Goal: Transaction & Acquisition: Purchase product/service

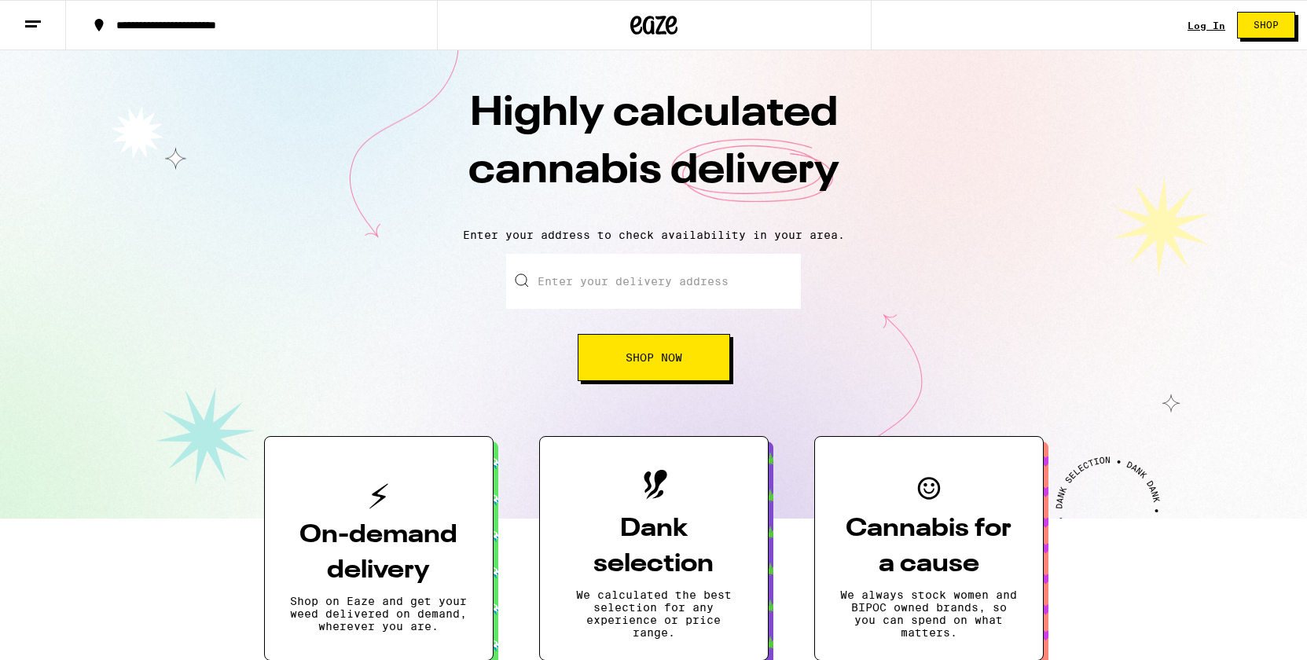
click at [1218, 23] on link "Log In" at bounding box center [1206, 25] width 38 height 10
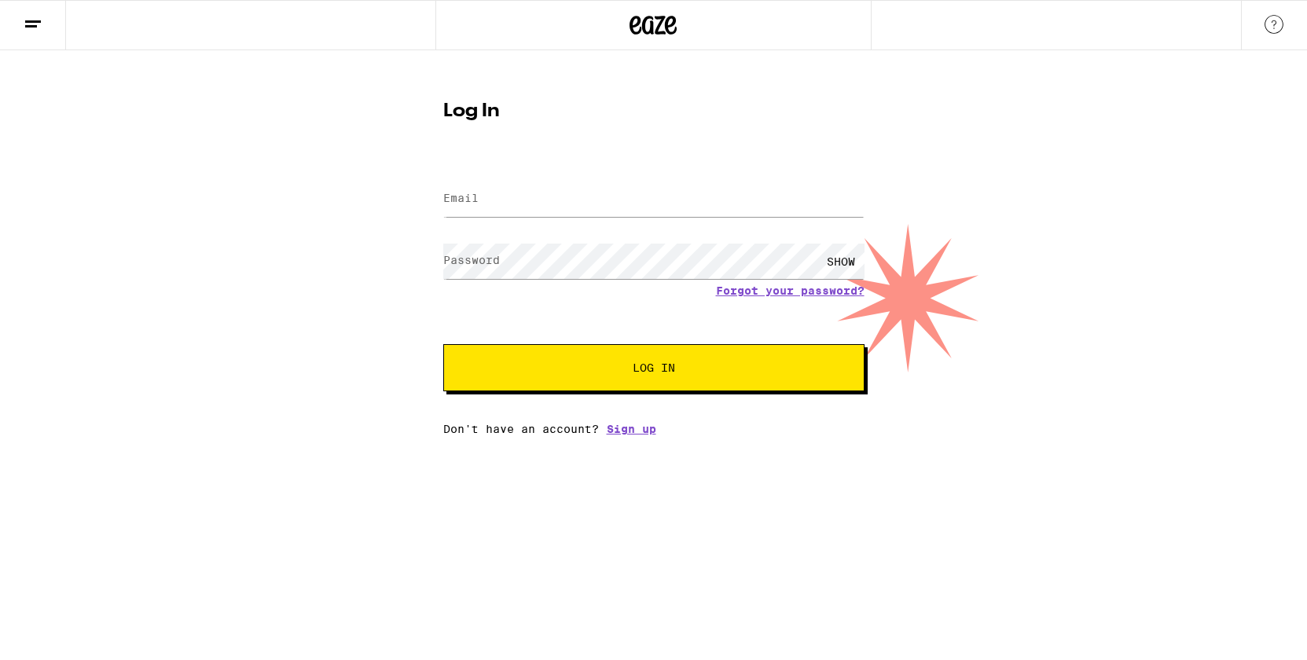
click at [684, 242] on div "SHOW" at bounding box center [653, 261] width 421 height 46
click at [672, 191] on input "Email" at bounding box center [653, 199] width 421 height 35
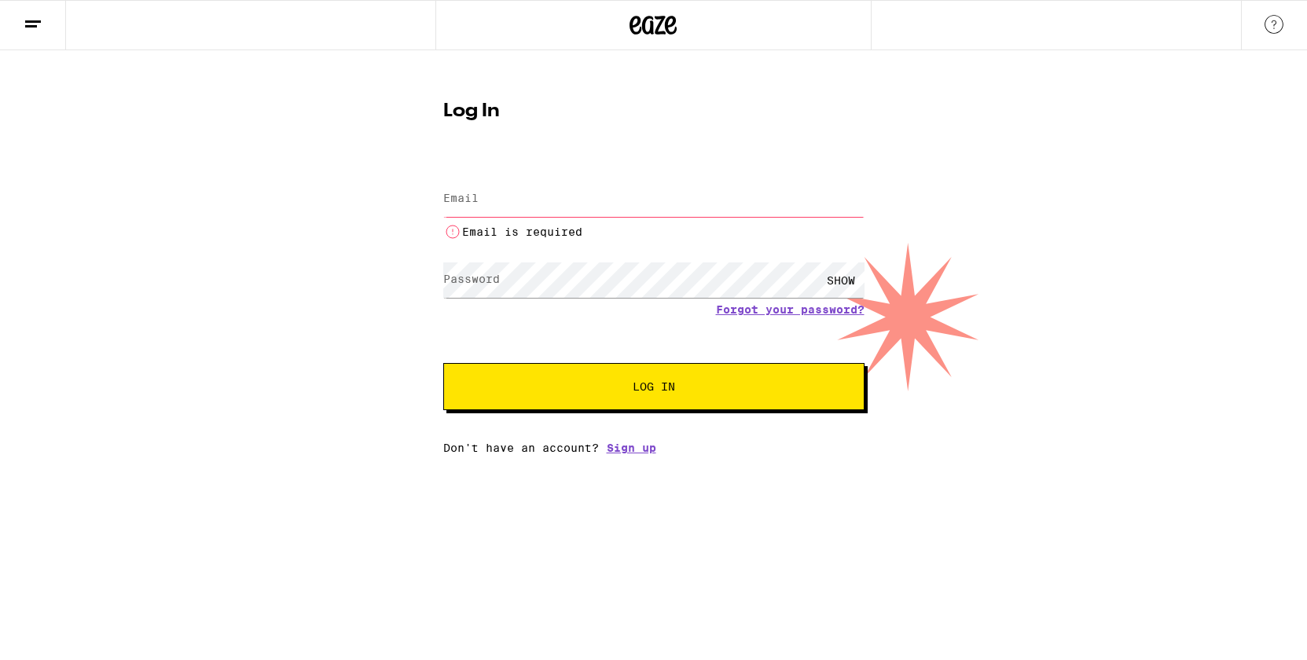
type input "adamhalper8@me.com"
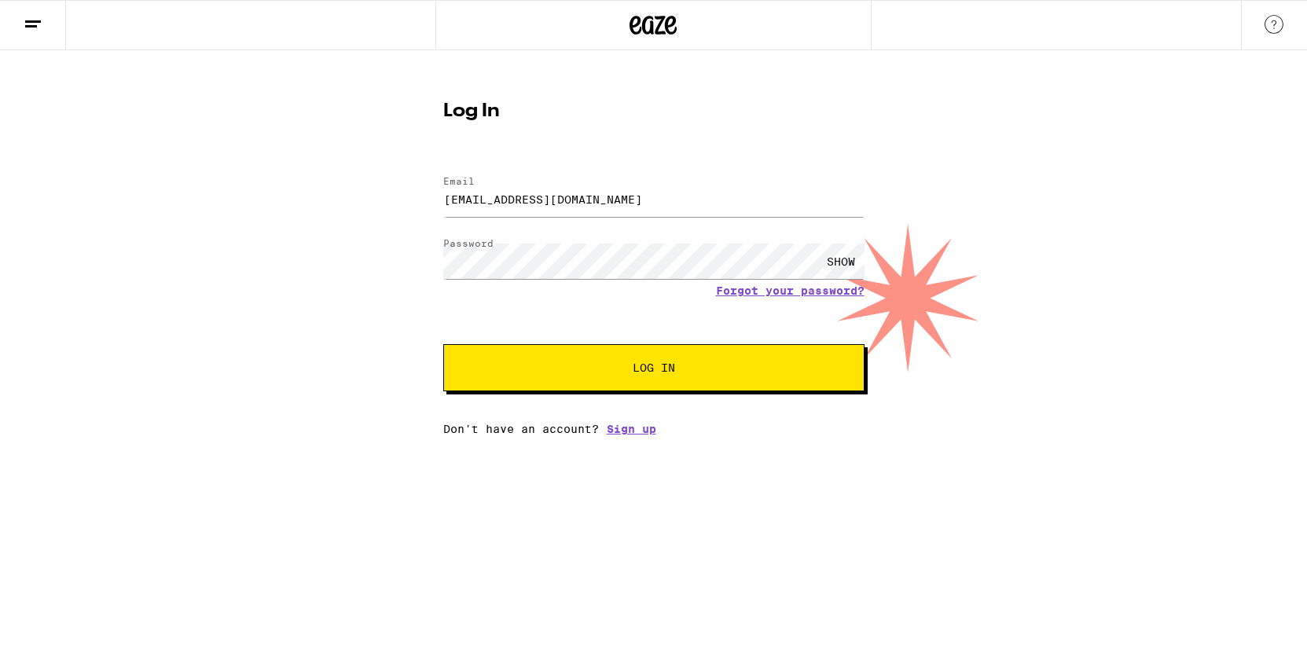
click at [626, 363] on button "Log In" at bounding box center [653, 367] width 421 height 47
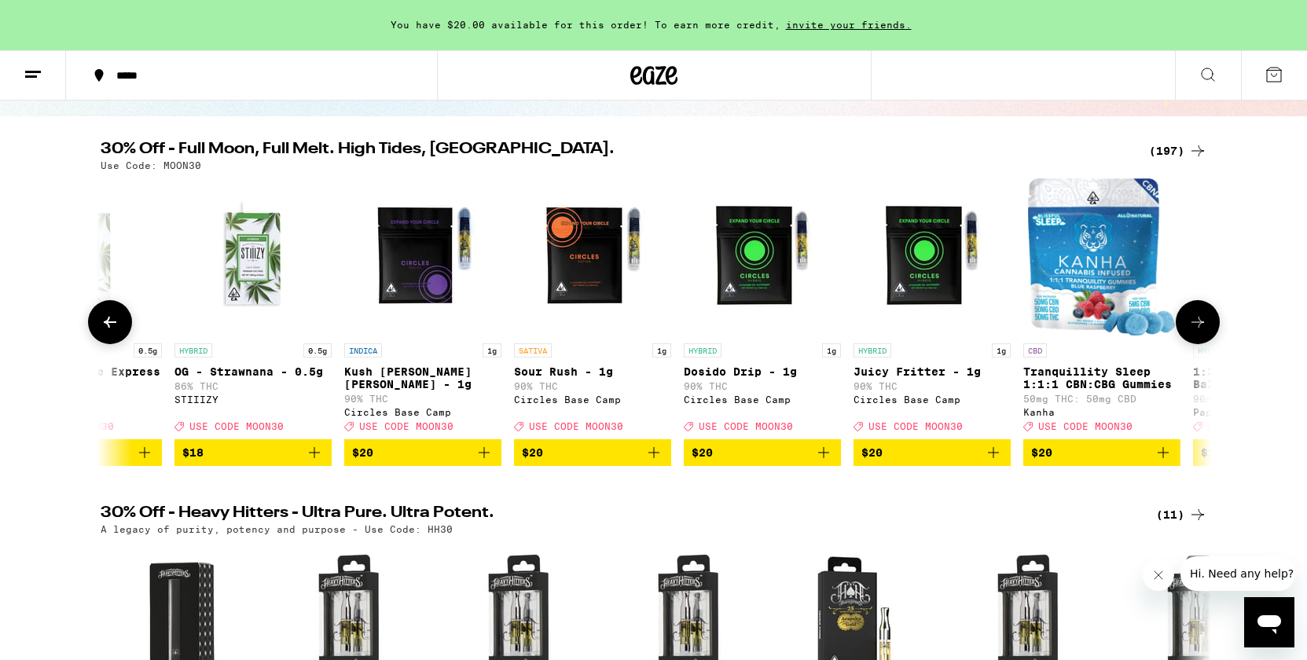
scroll to position [0, 17246]
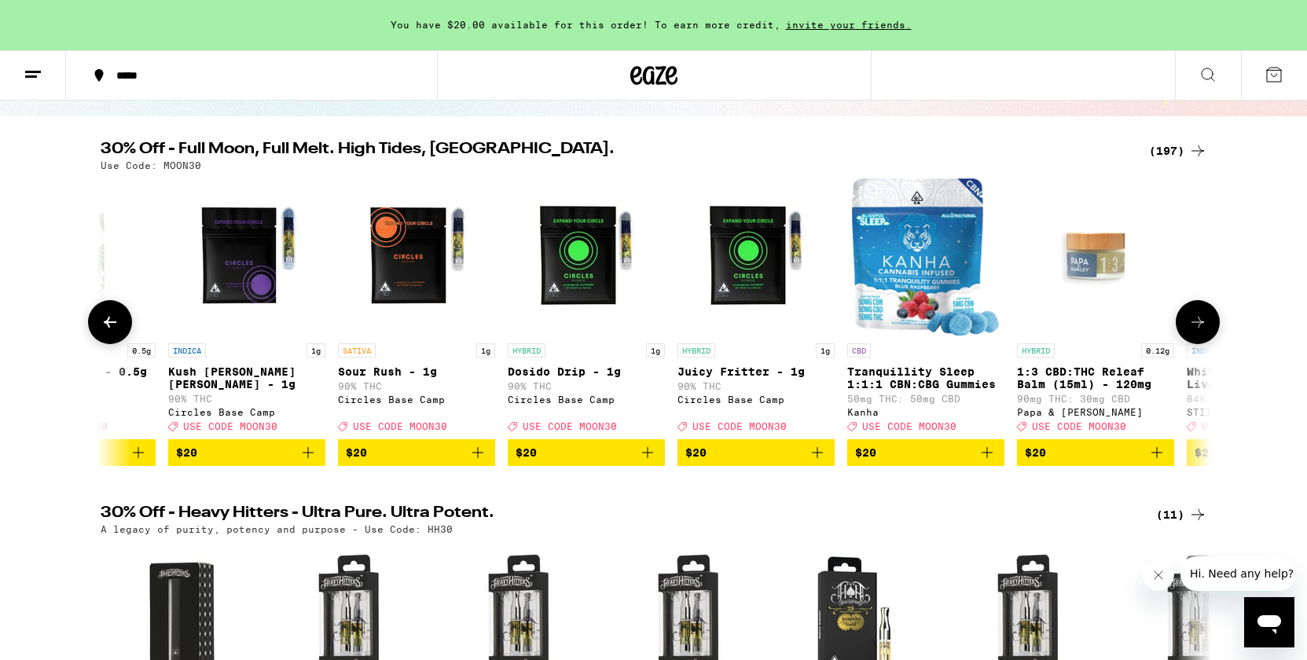
click at [475, 462] on icon "Add to bag" at bounding box center [477, 452] width 19 height 19
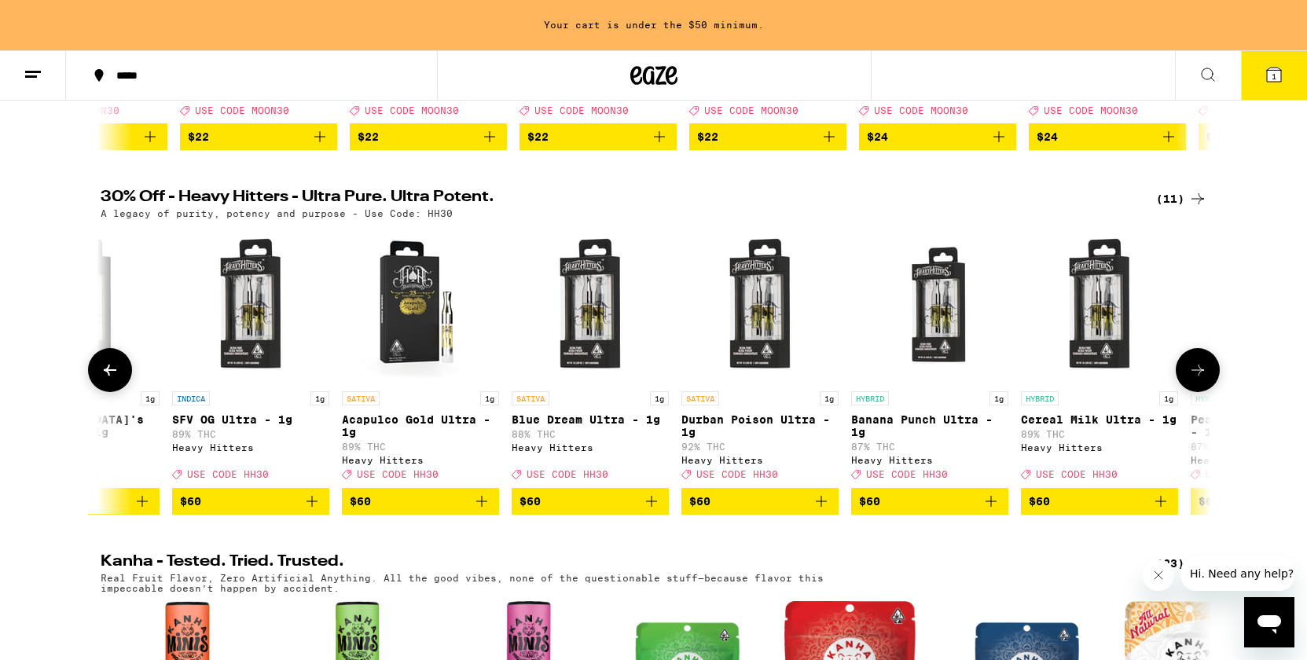
scroll to position [0, 761]
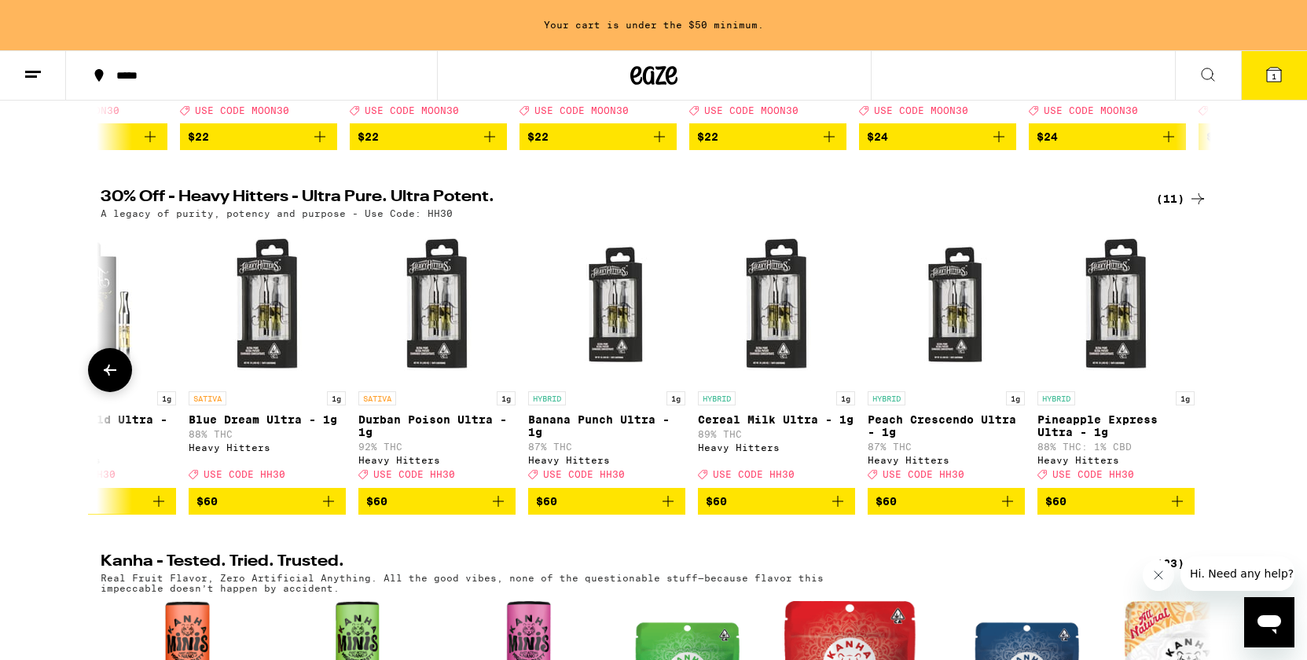
click at [770, 331] on img "Open page for Cereal Milk Ultra - 1g from Heavy Hitters" at bounding box center [776, 304] width 157 height 157
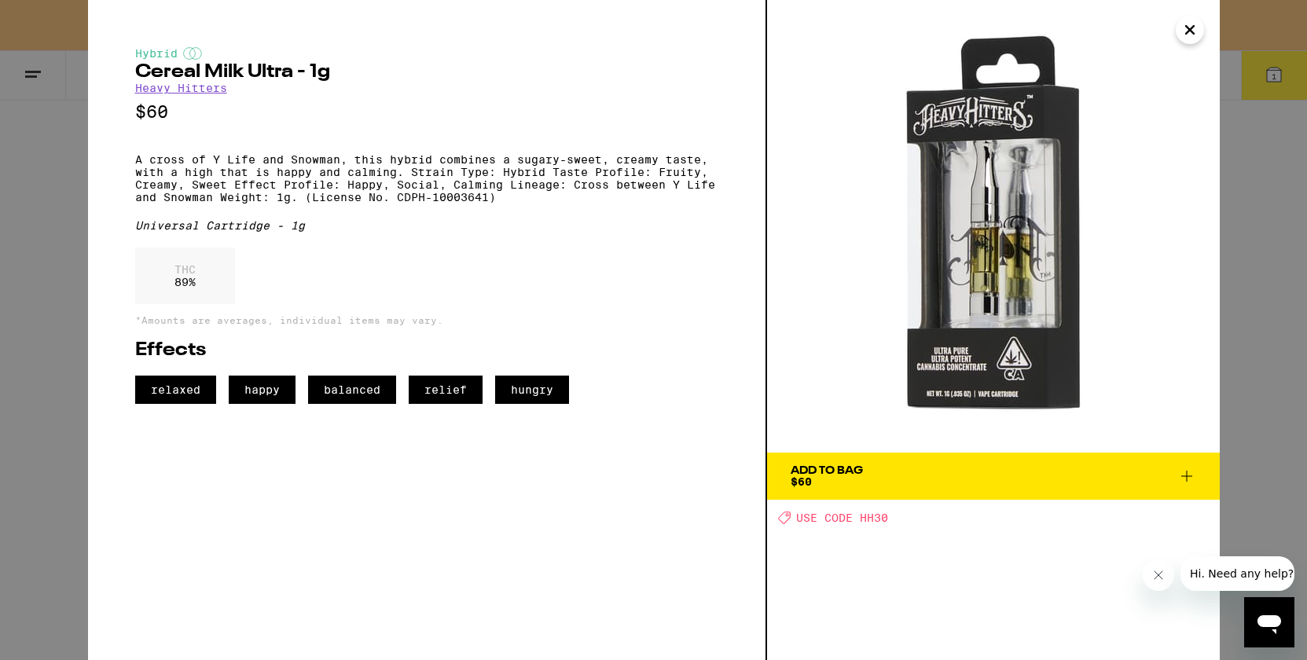
click at [1191, 40] on icon "Close" at bounding box center [1189, 30] width 19 height 24
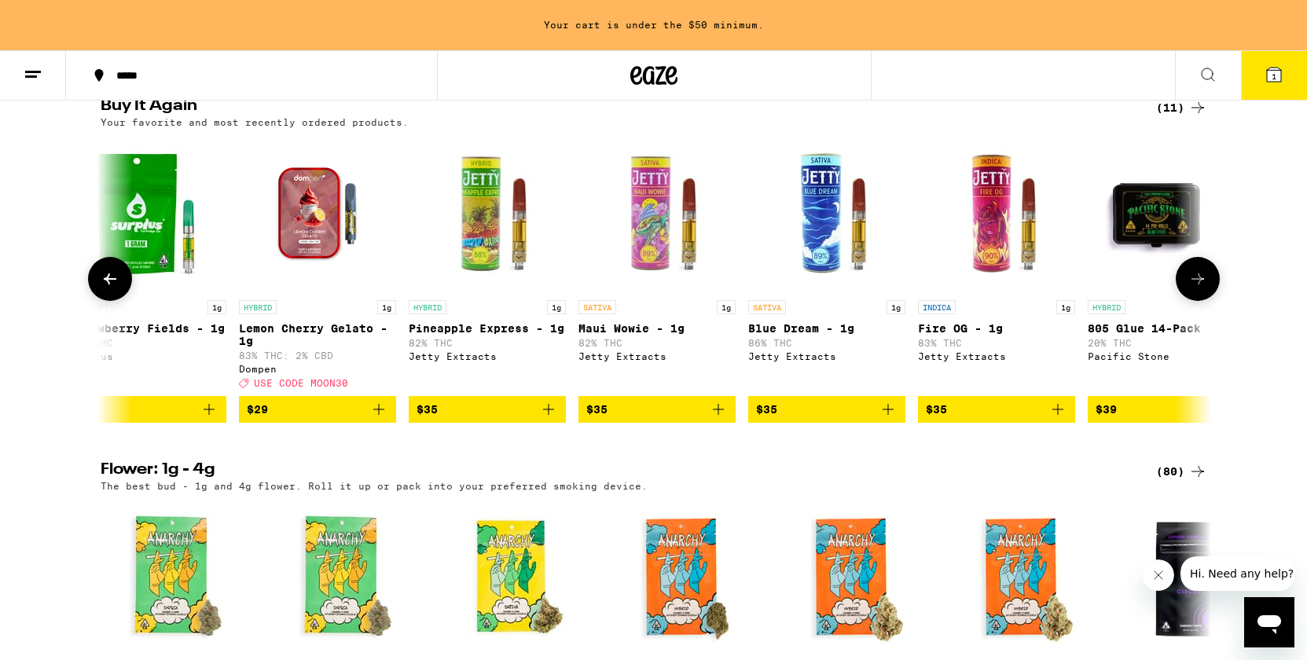
scroll to position [0, 71]
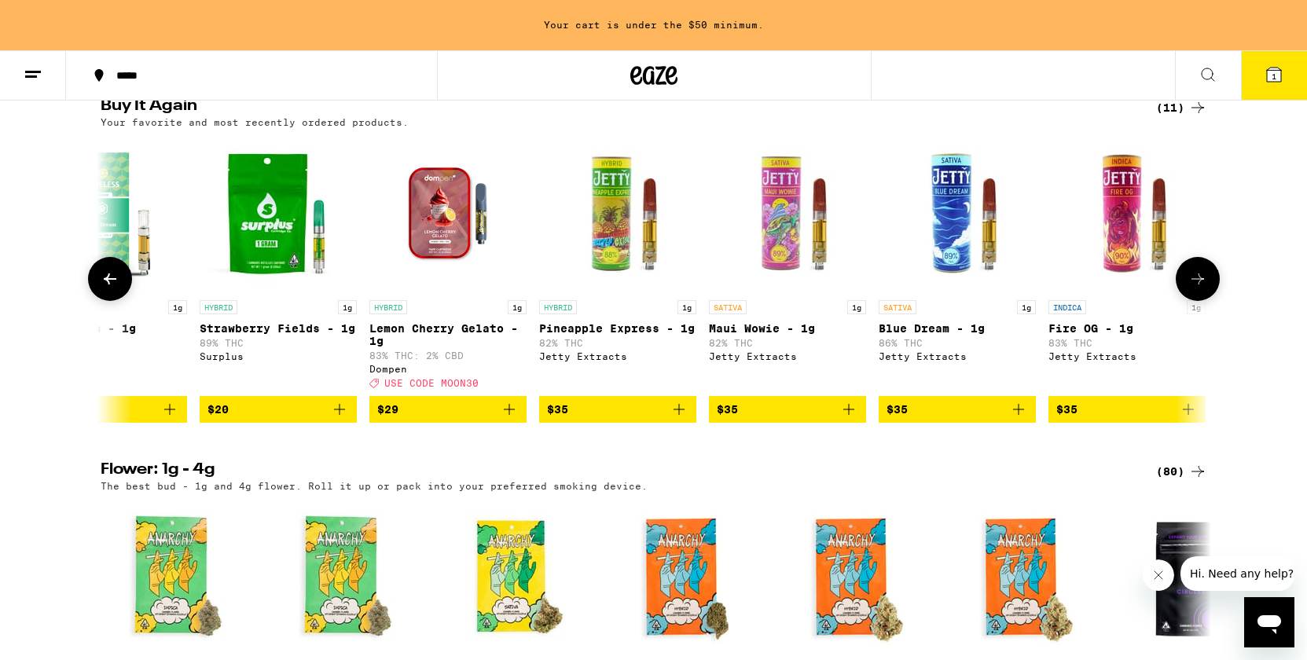
click at [475, 419] on span "$29" at bounding box center [447, 409] width 141 height 19
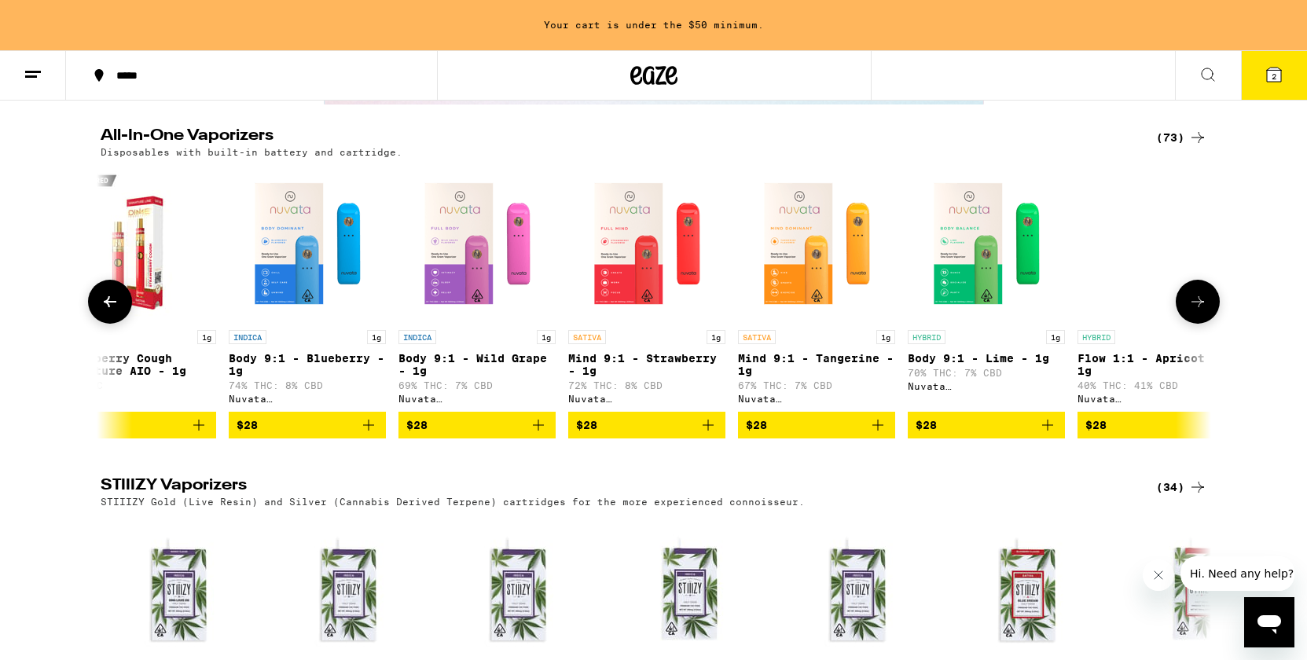
scroll to position [0, 43]
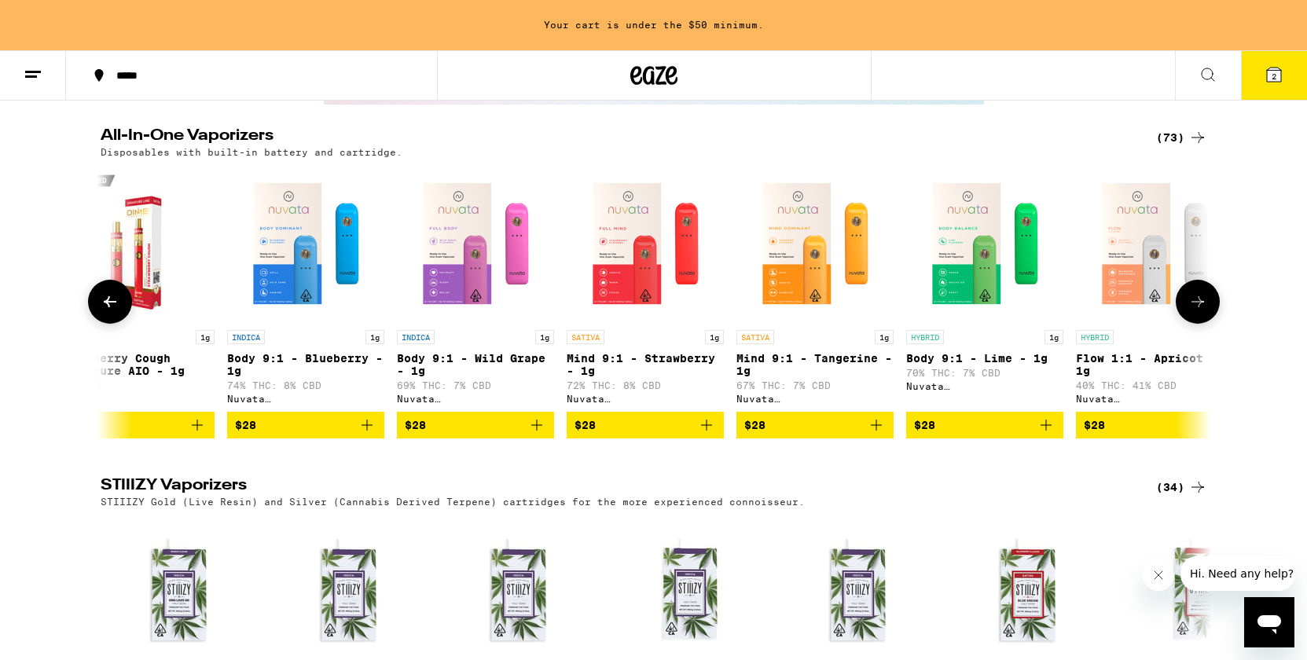
click at [707, 431] on icon "Add to bag" at bounding box center [706, 425] width 11 height 11
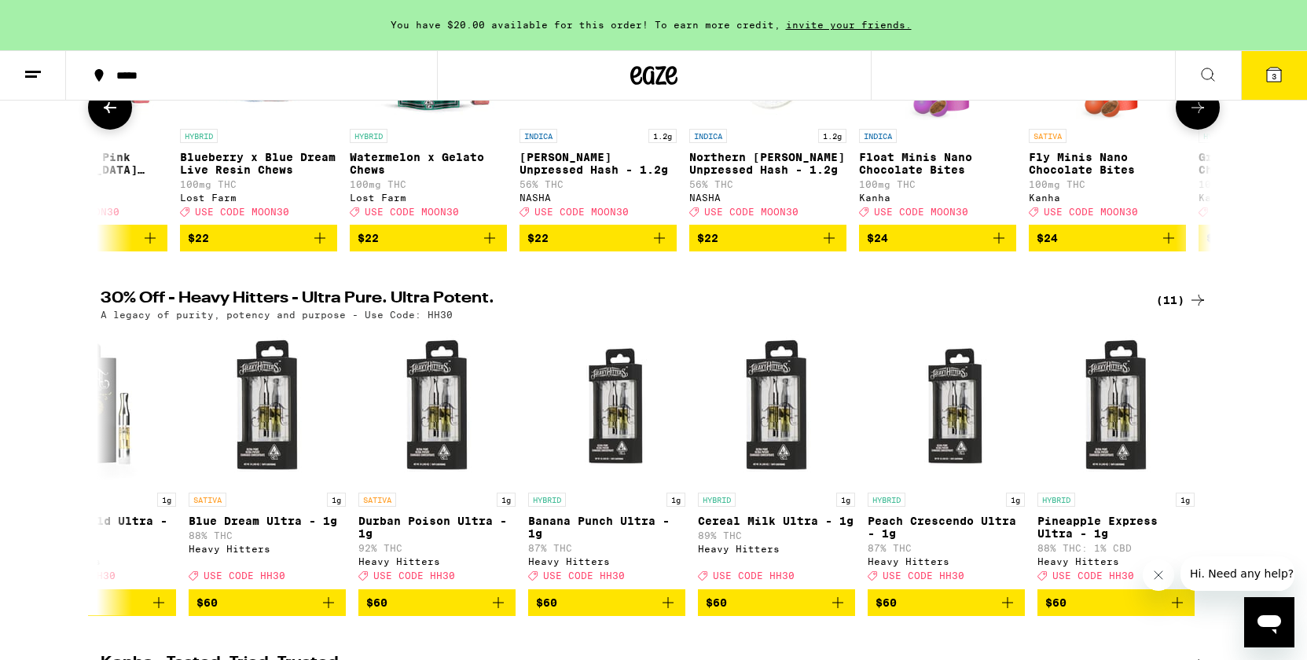
scroll to position [392, 0]
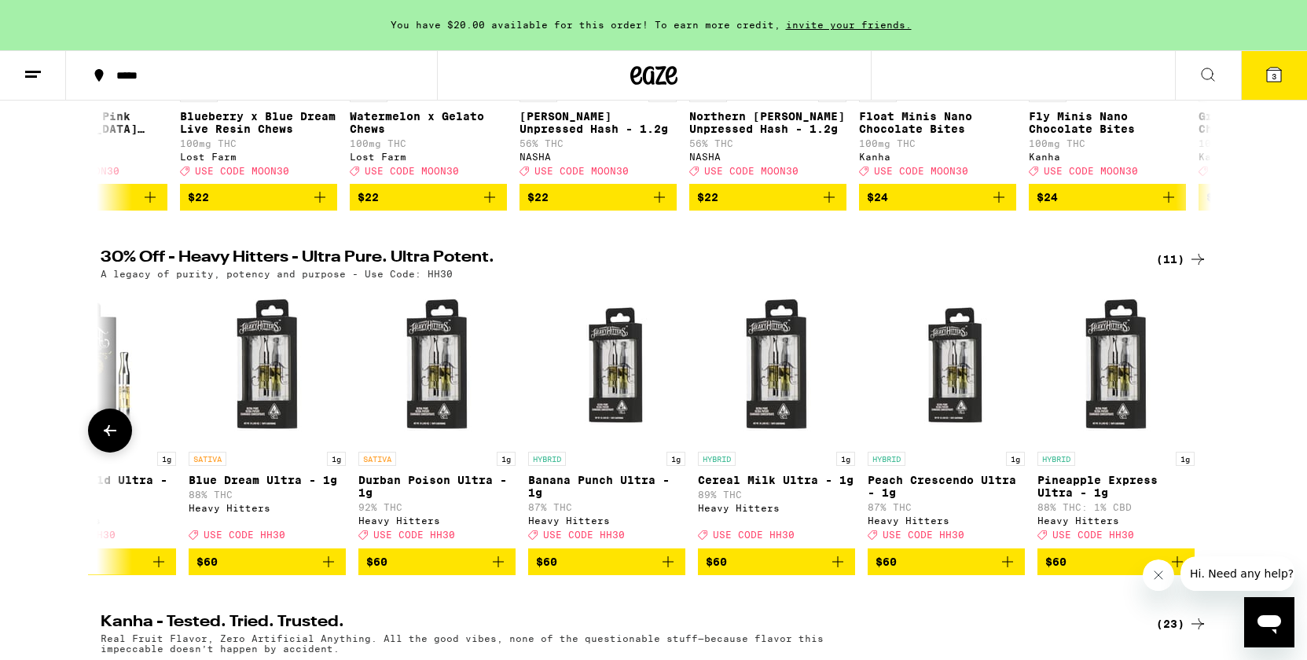
click at [293, 571] on span "$60" at bounding box center [266, 561] width 141 height 19
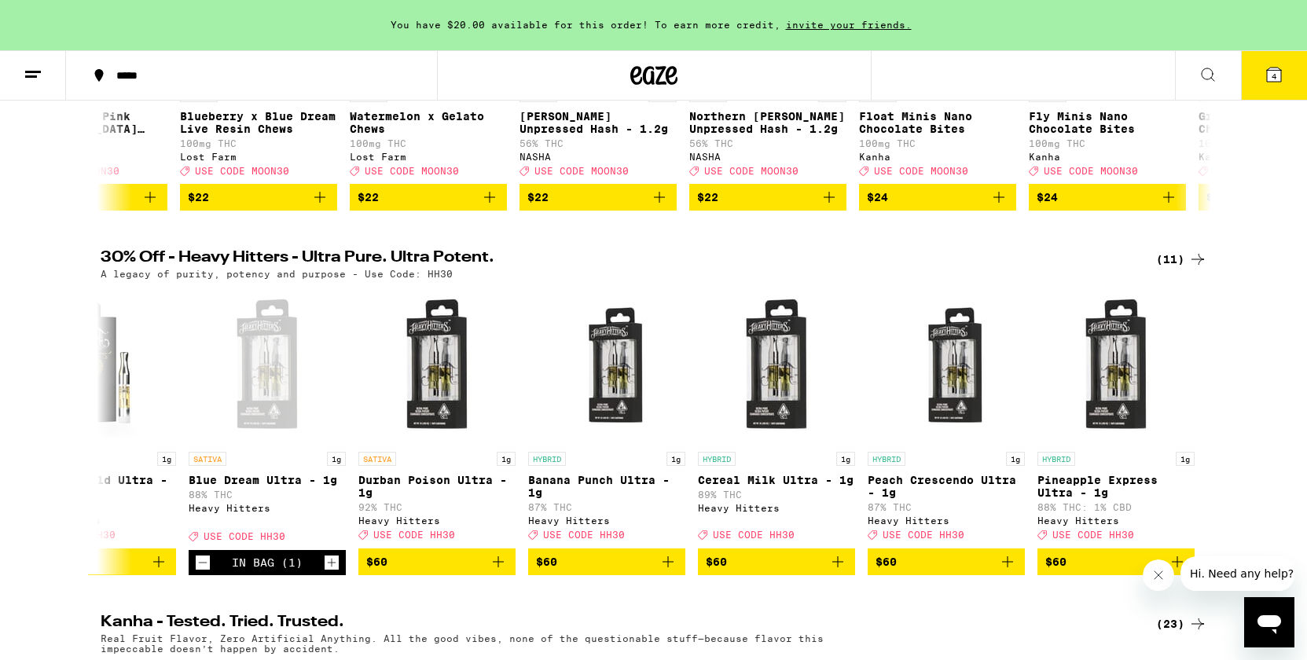
click at [1270, 77] on icon at bounding box center [1274, 75] width 14 height 14
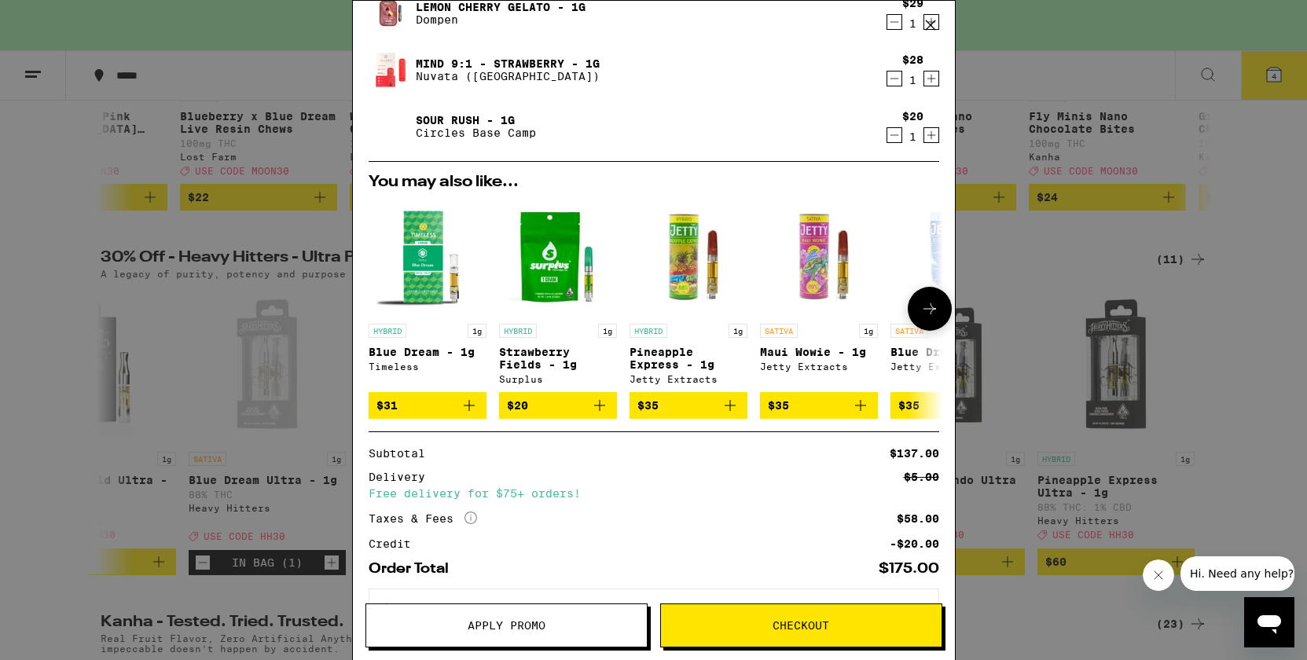
scroll to position [240, 0]
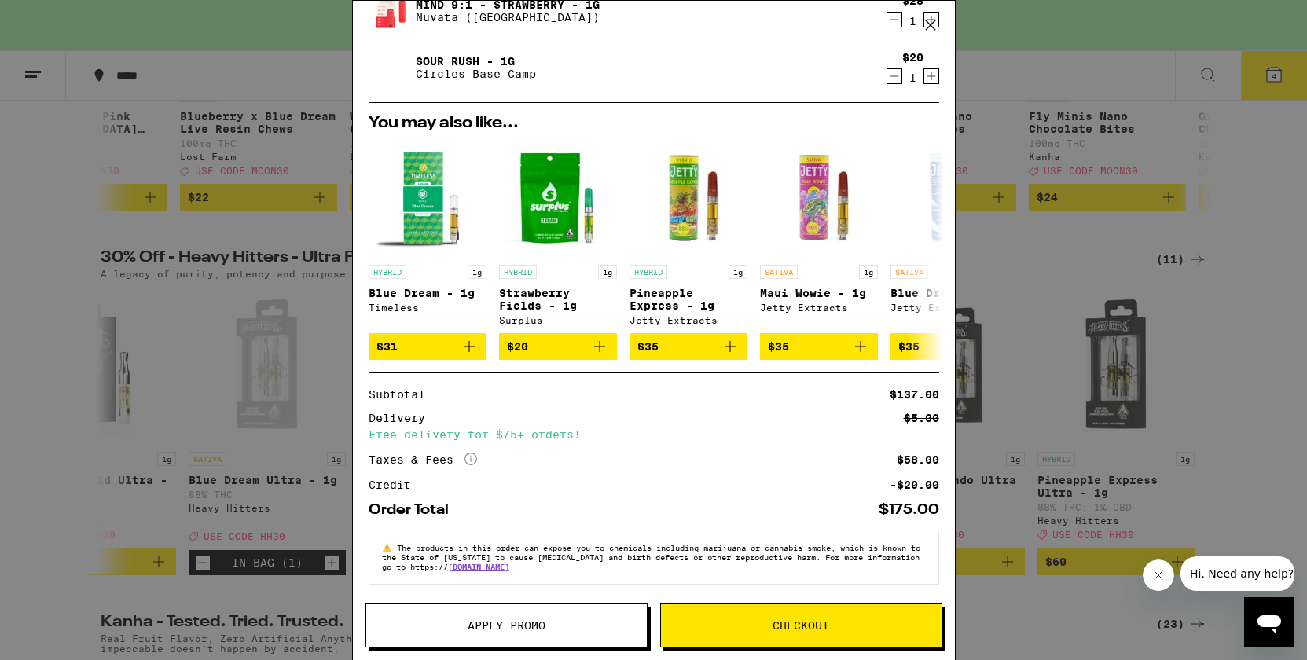
click at [532, 620] on span "Apply Promo" at bounding box center [507, 625] width 78 height 11
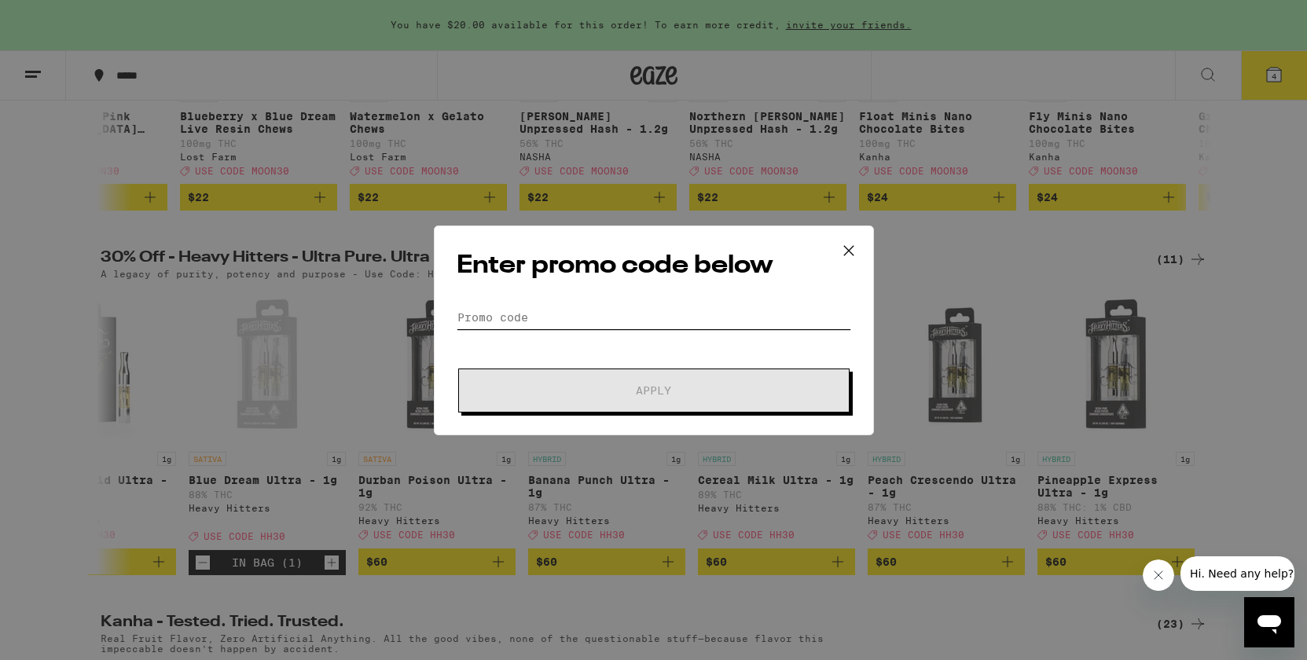
click at [637, 317] on input "Promo Code" at bounding box center [654, 318] width 394 height 24
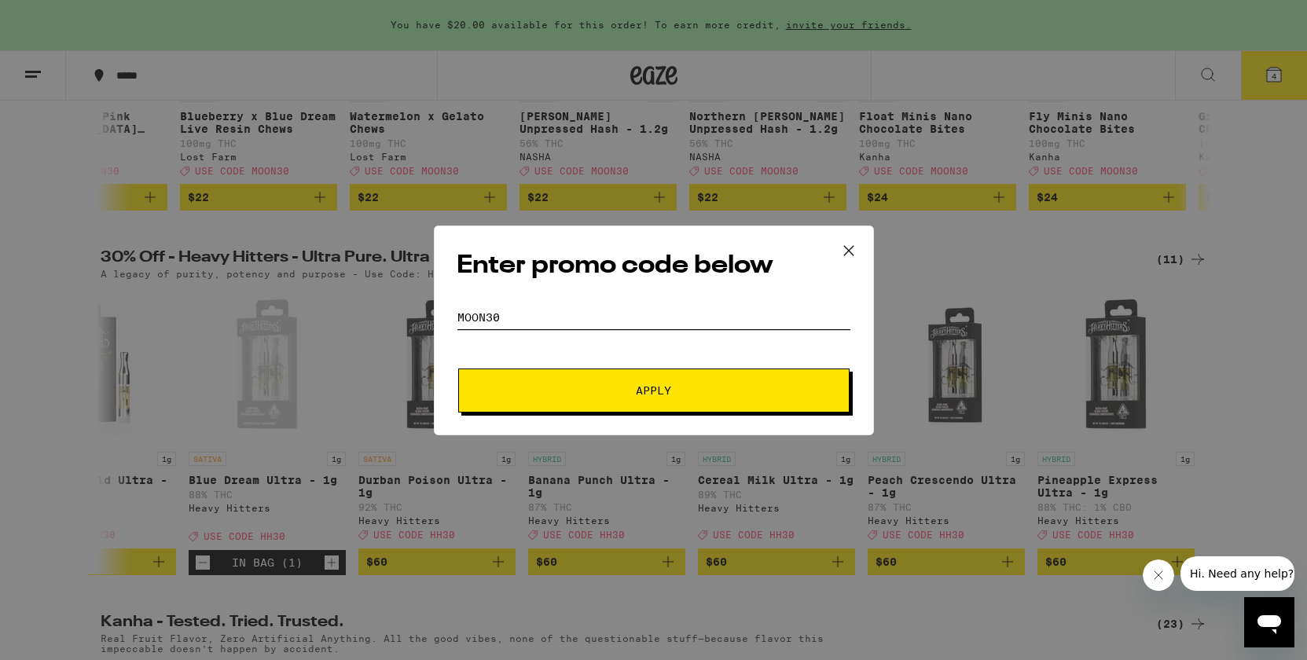
type input "Moon30"
click at [458, 369] on button "Apply" at bounding box center [653, 391] width 391 height 44
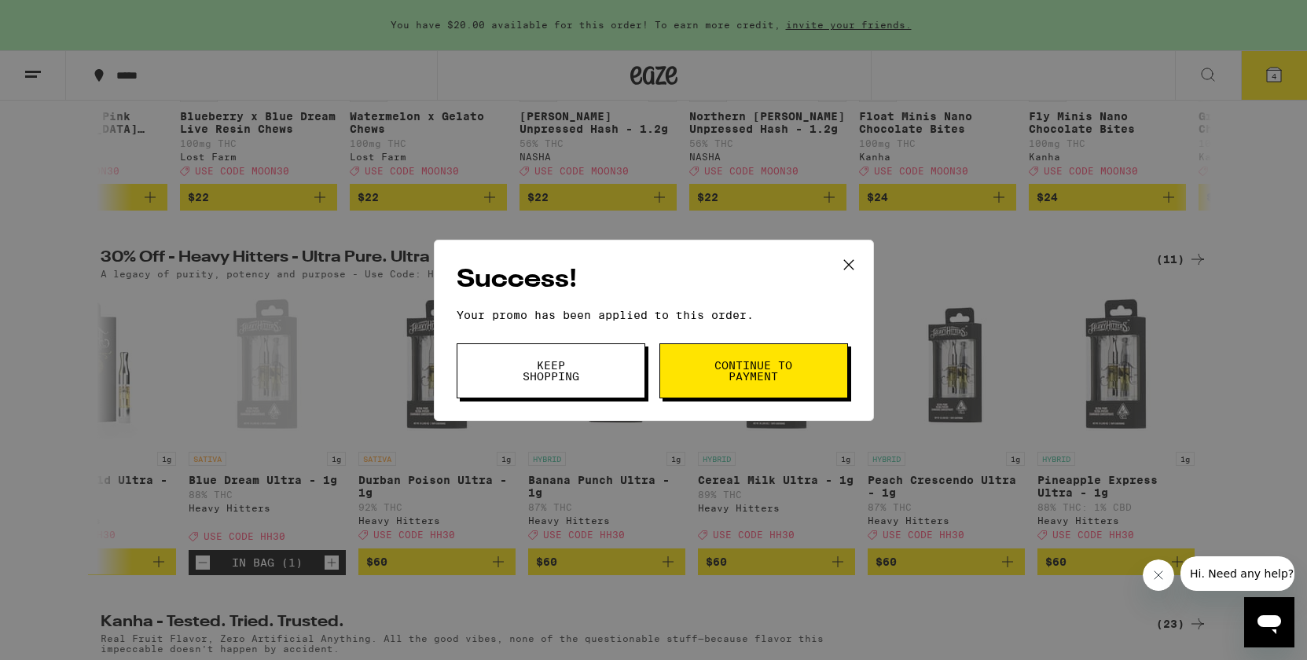
click at [607, 381] on button "Keep Shopping" at bounding box center [551, 370] width 189 height 55
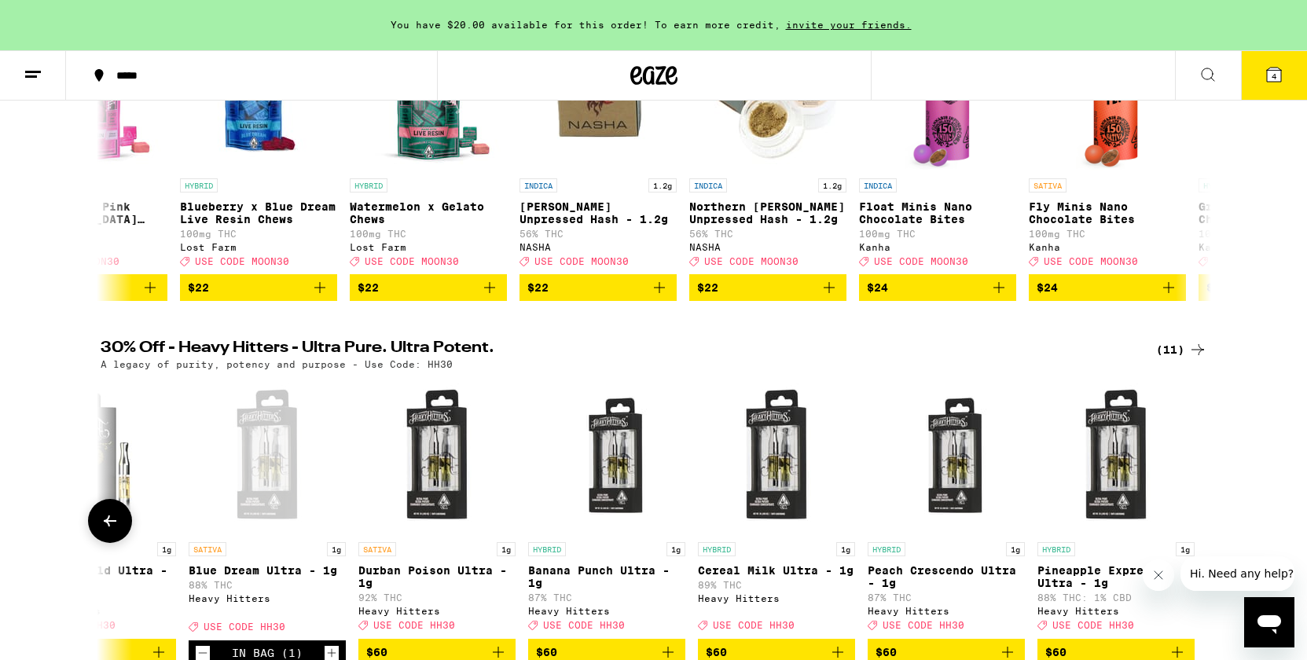
scroll to position [260, 0]
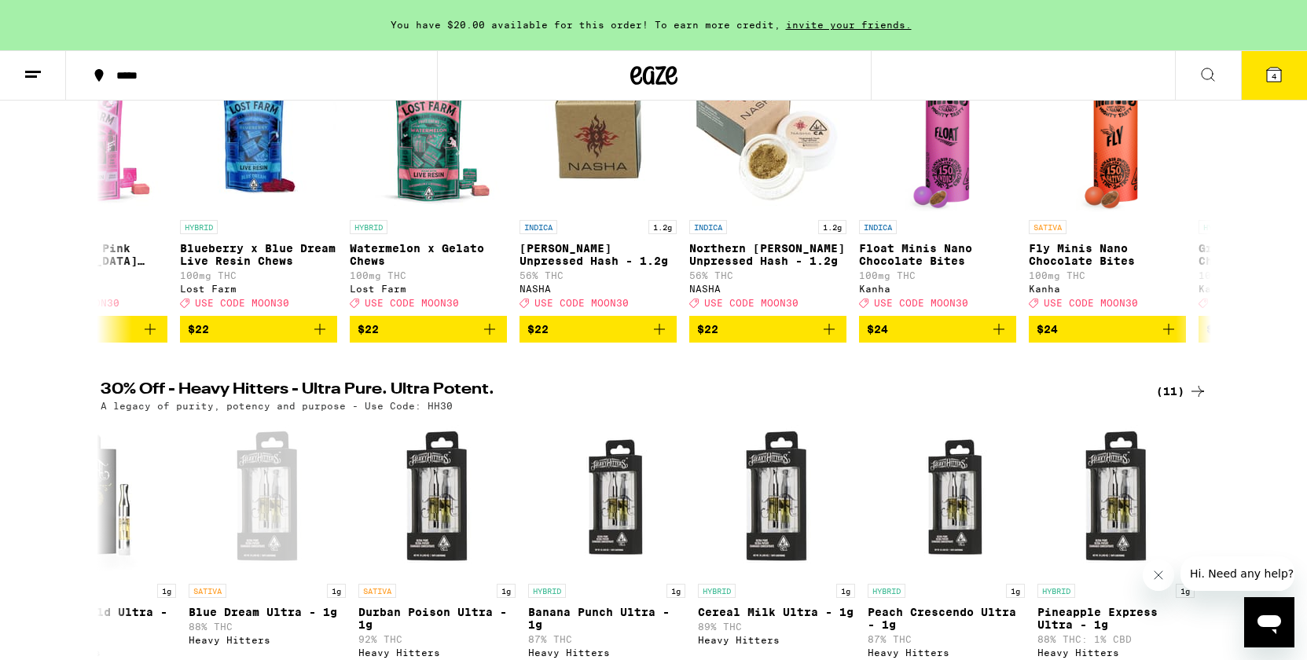
click at [1270, 68] on icon at bounding box center [1274, 75] width 14 height 14
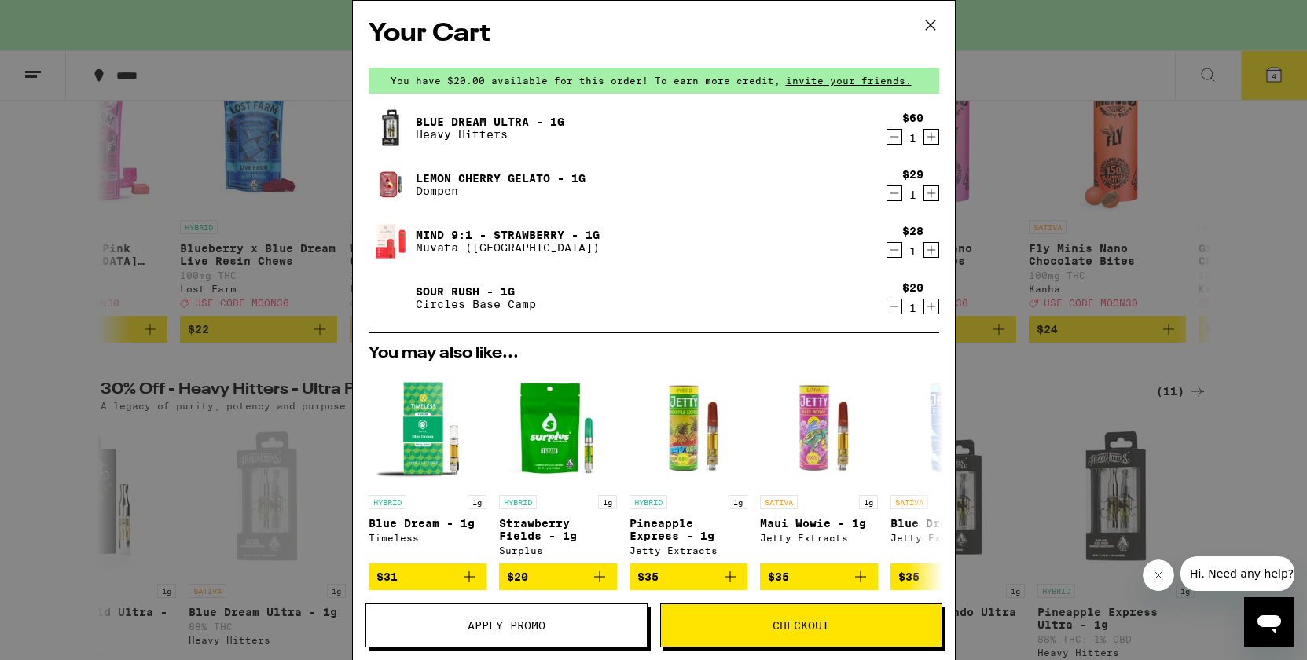
click at [889, 140] on icon "Decrement" at bounding box center [894, 136] width 14 height 19
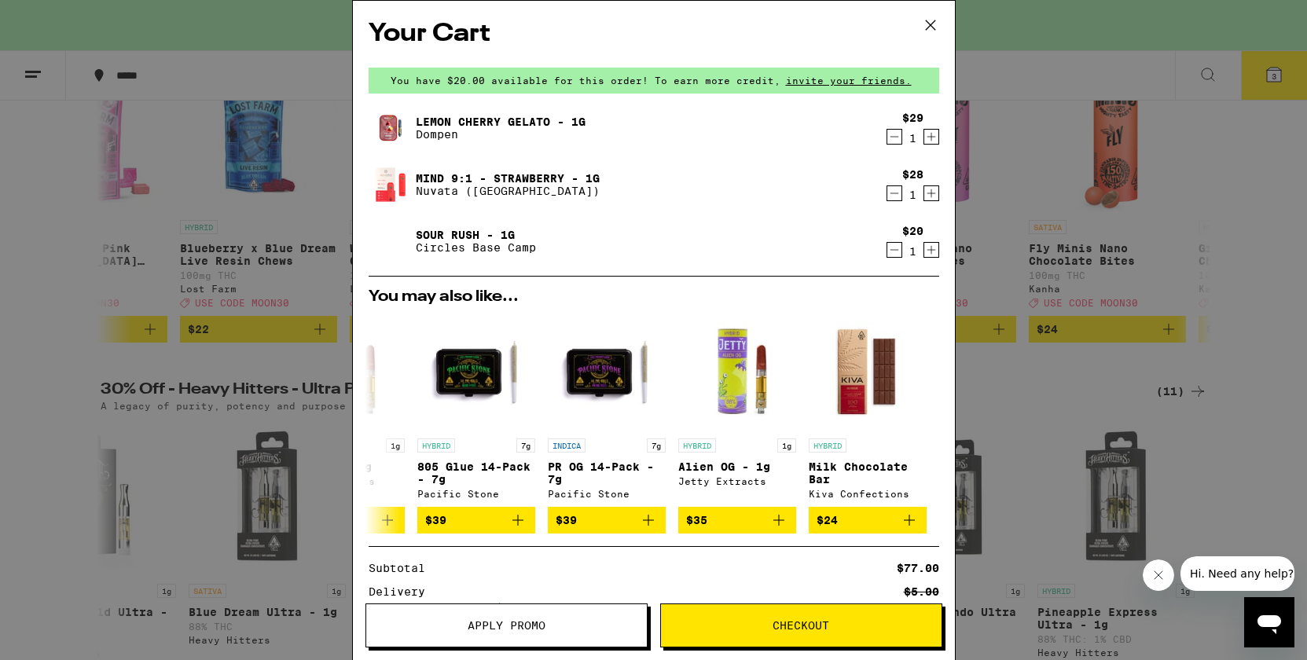
click at [721, 622] on span "Checkout" at bounding box center [801, 625] width 281 height 11
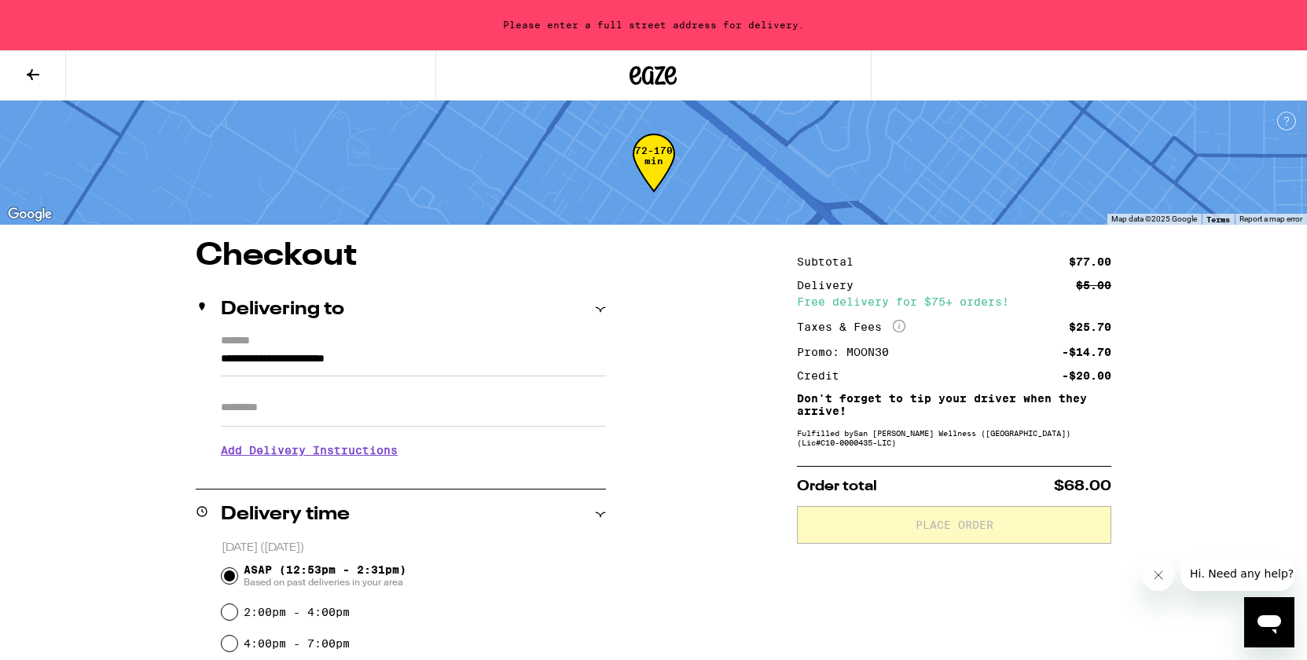
click at [380, 362] on input "**********" at bounding box center [413, 363] width 385 height 27
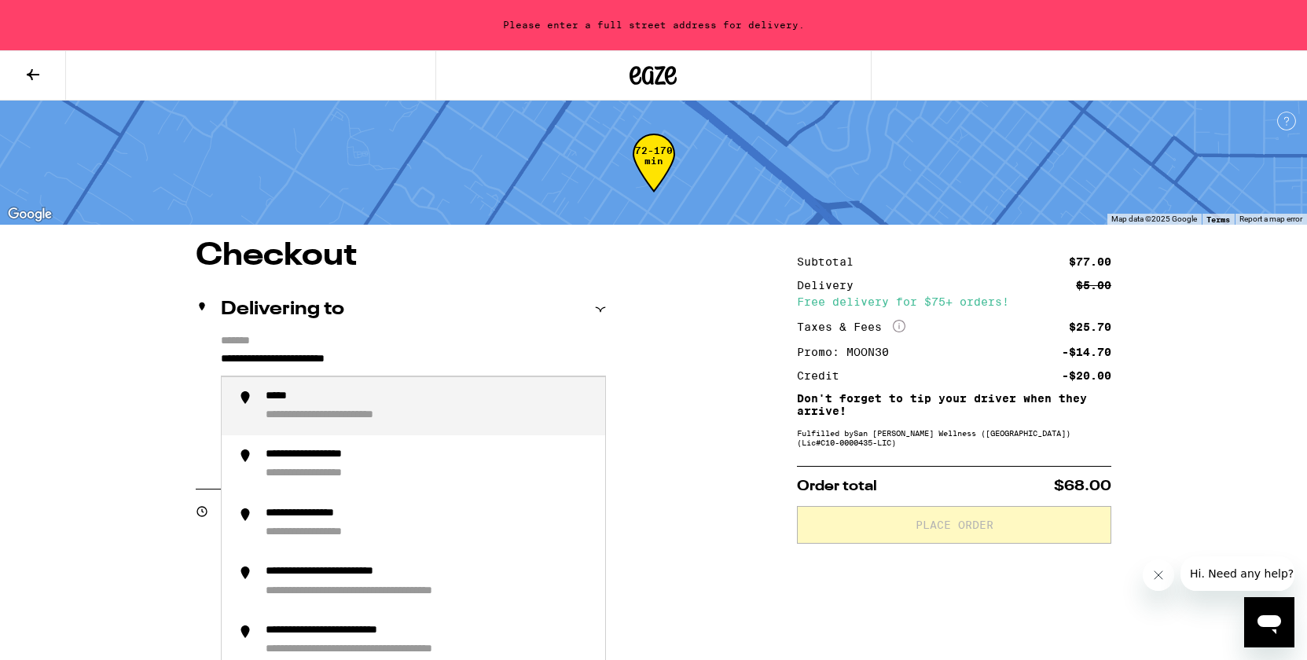
click at [380, 362] on input "**********" at bounding box center [413, 363] width 385 height 27
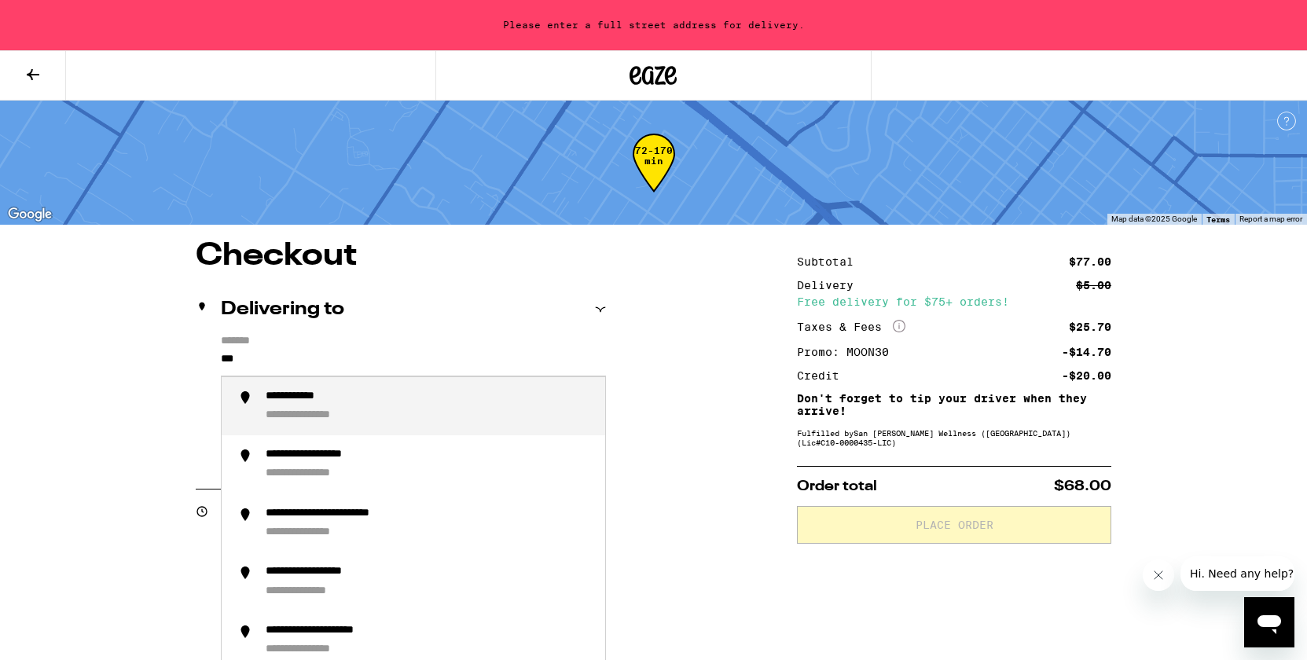
click at [392, 399] on div "**********" at bounding box center [429, 407] width 327 height 34
type input "**********"
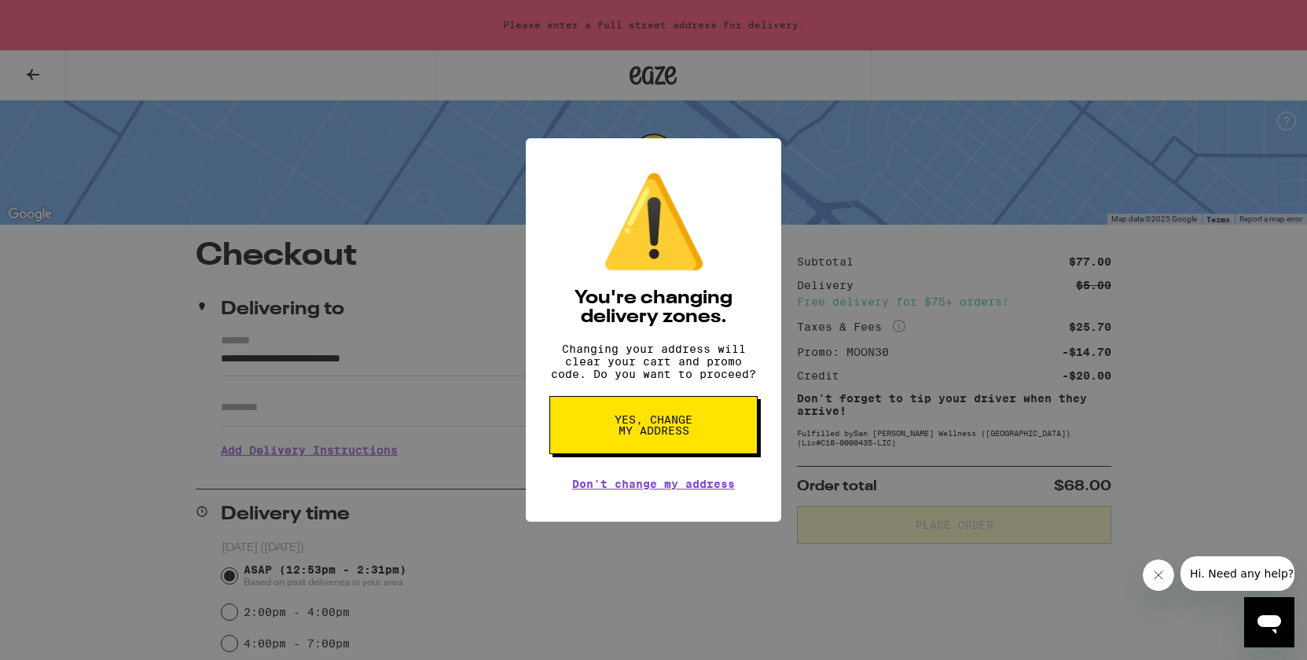
click at [568, 434] on button "Yes, change my address" at bounding box center [653, 425] width 208 height 58
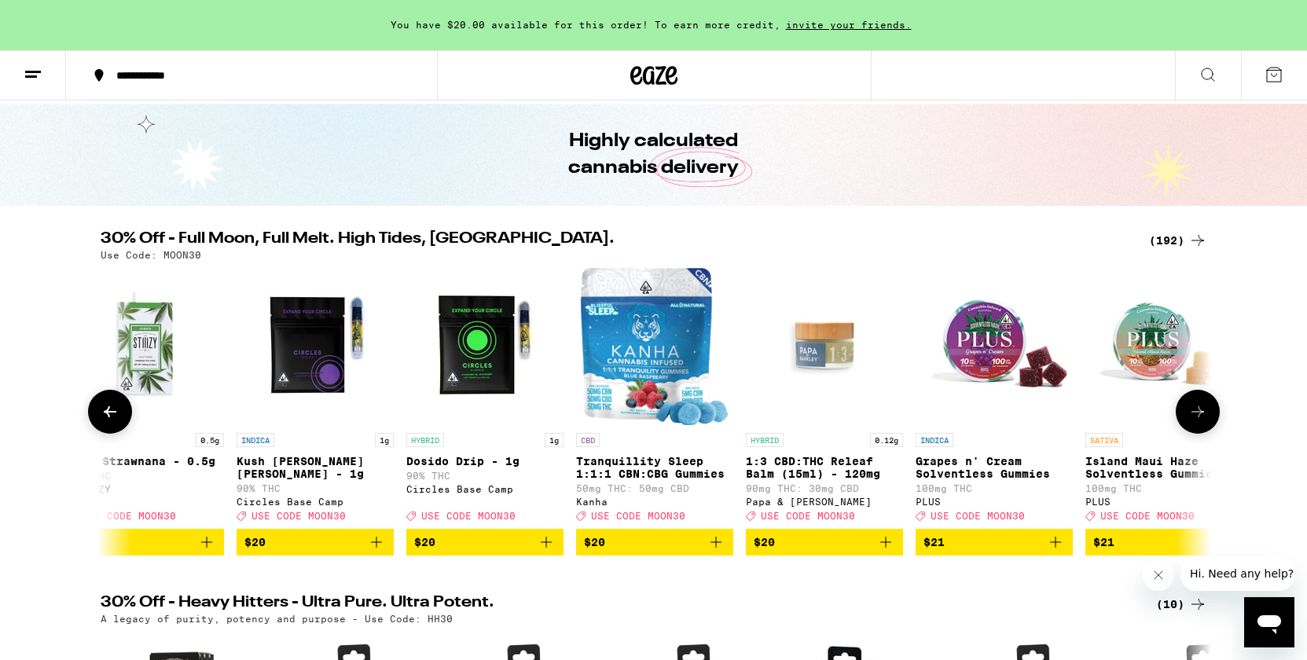
scroll to position [69, 0]
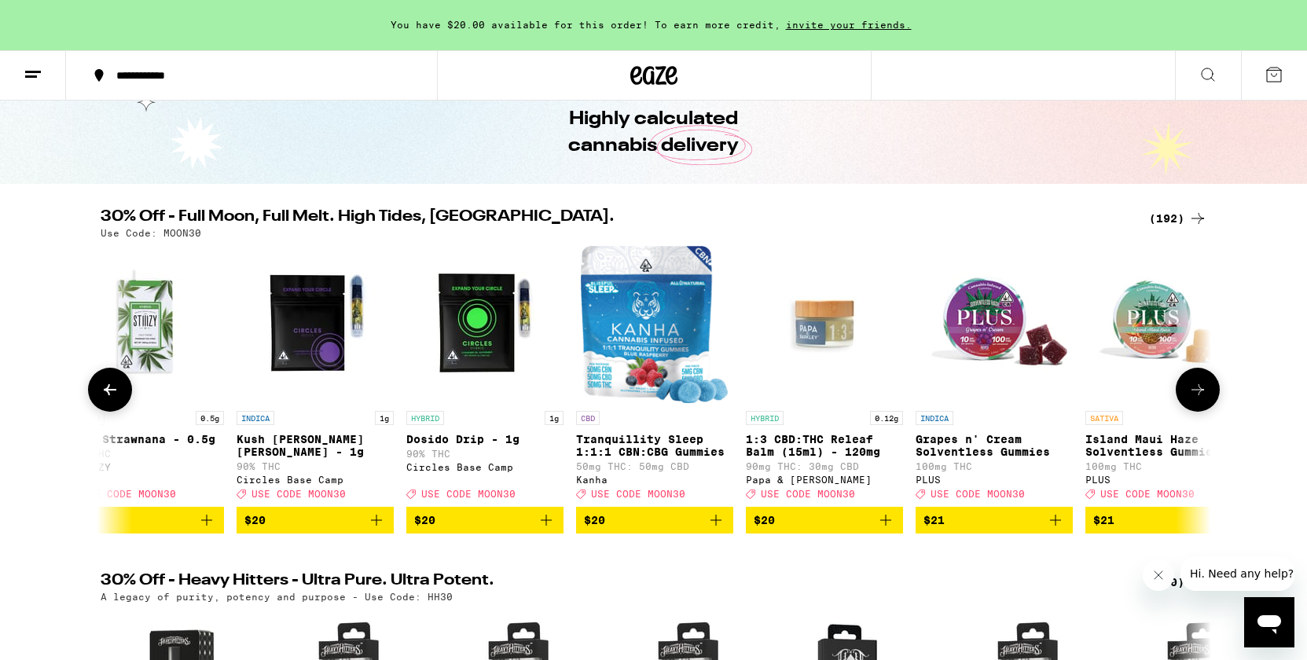
click at [561, 532] on button "$20" at bounding box center [484, 520] width 157 height 27
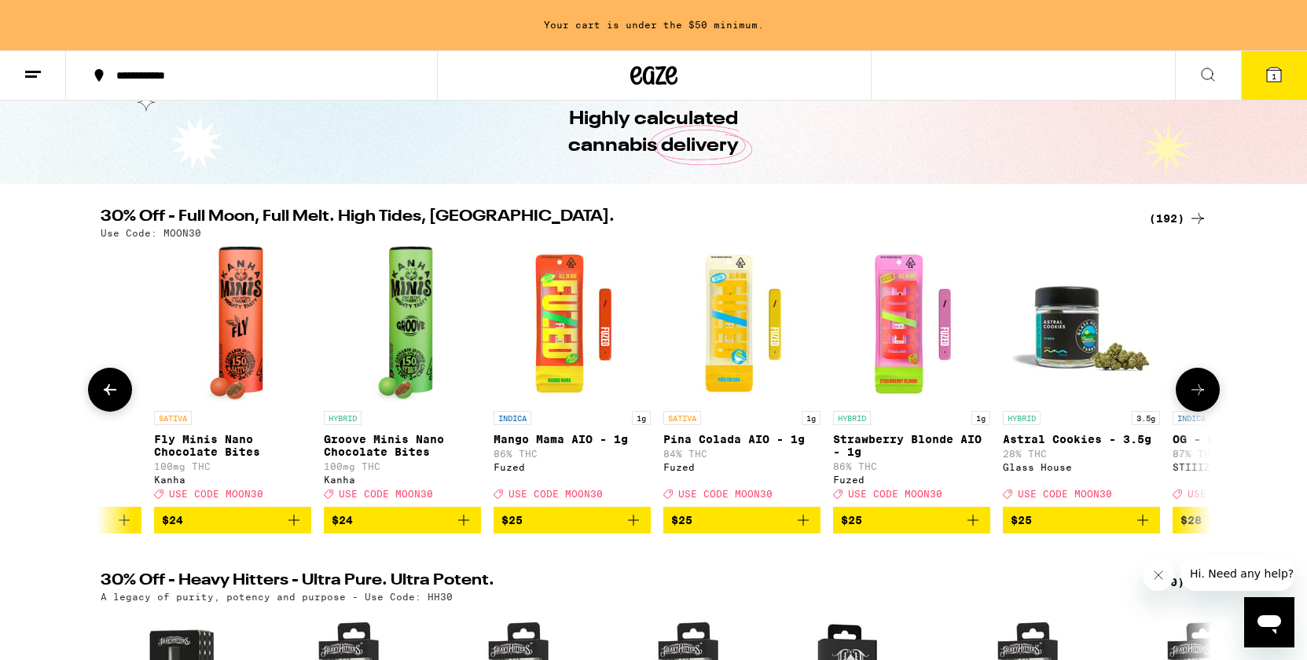
scroll to position [0, 20166]
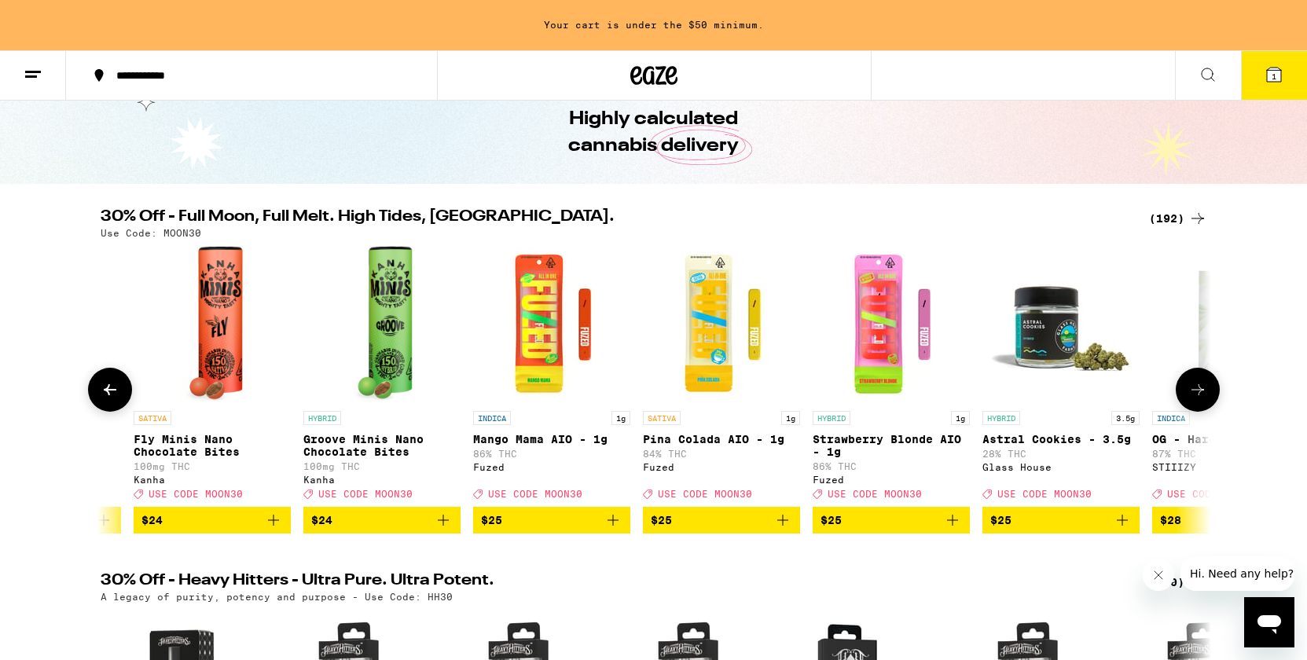
click at [956, 527] on icon "Add to bag" at bounding box center [952, 520] width 19 height 19
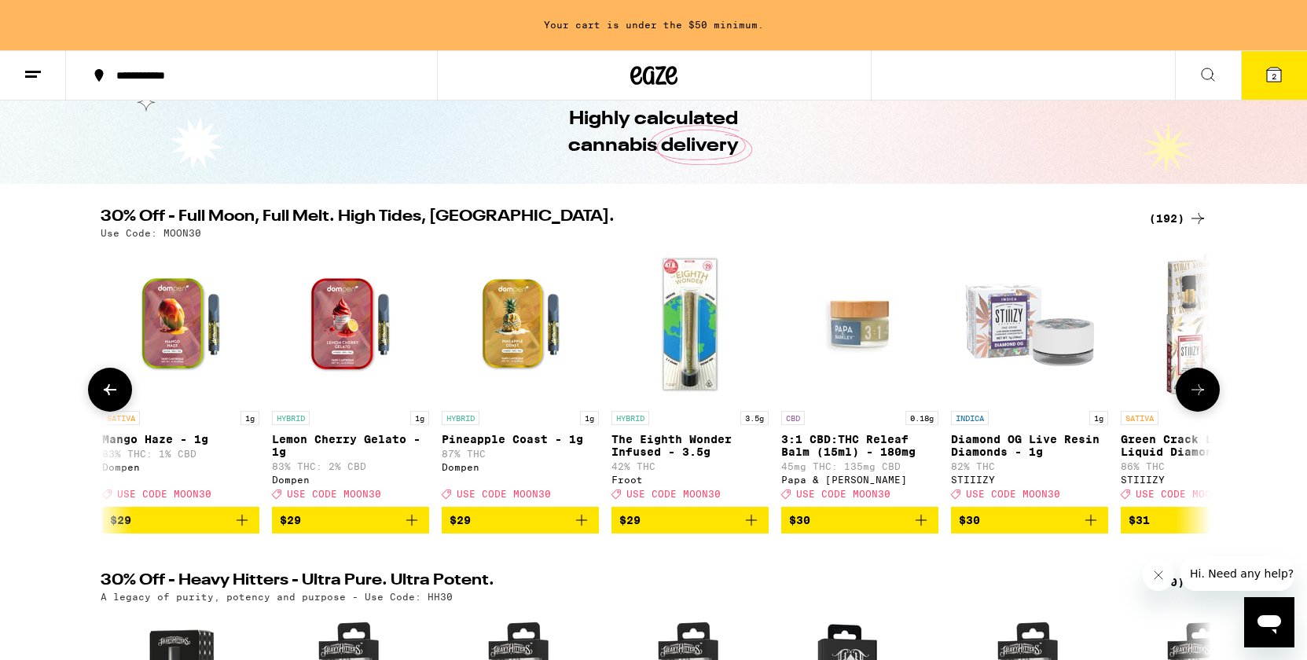
scroll to position [0, 22573]
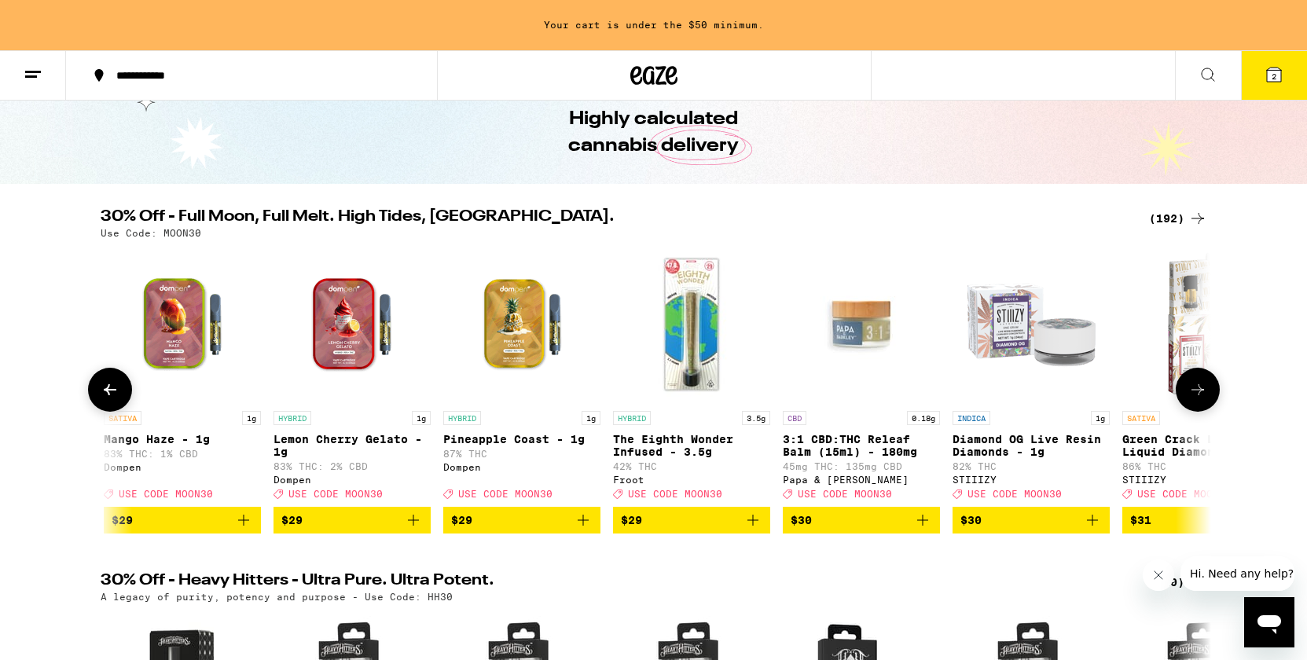
click at [420, 530] on icon "Add to bag" at bounding box center [413, 520] width 19 height 19
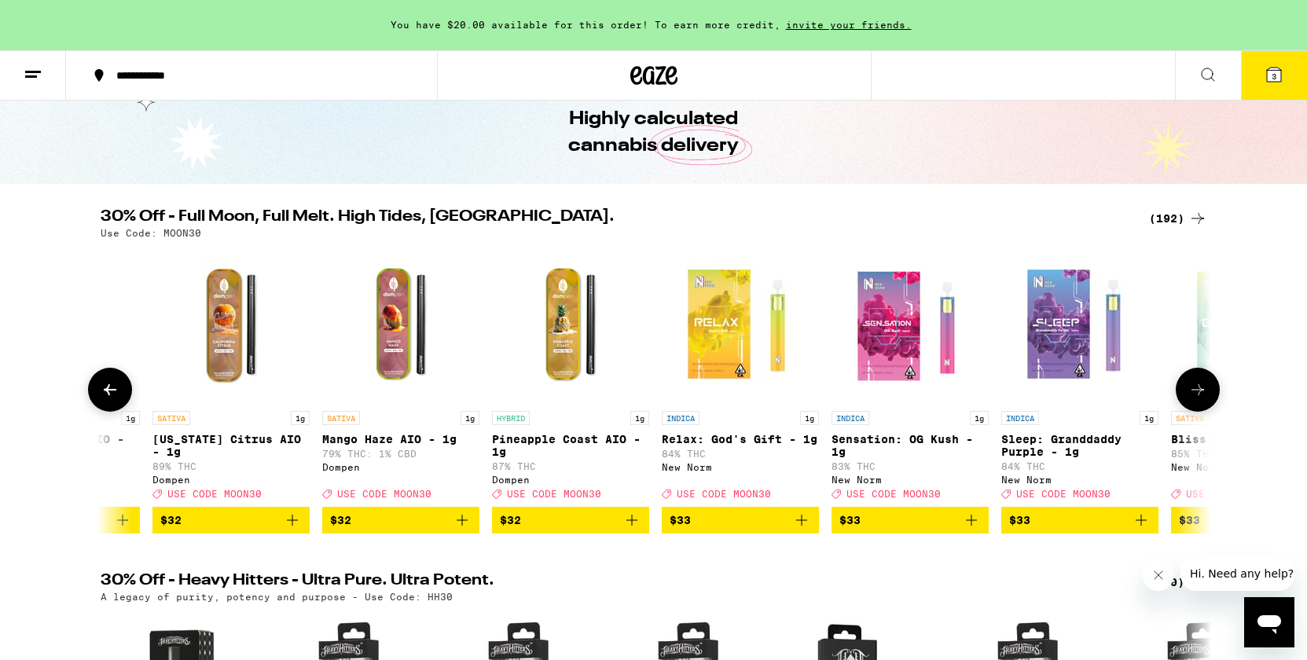
scroll to position [0, 24709]
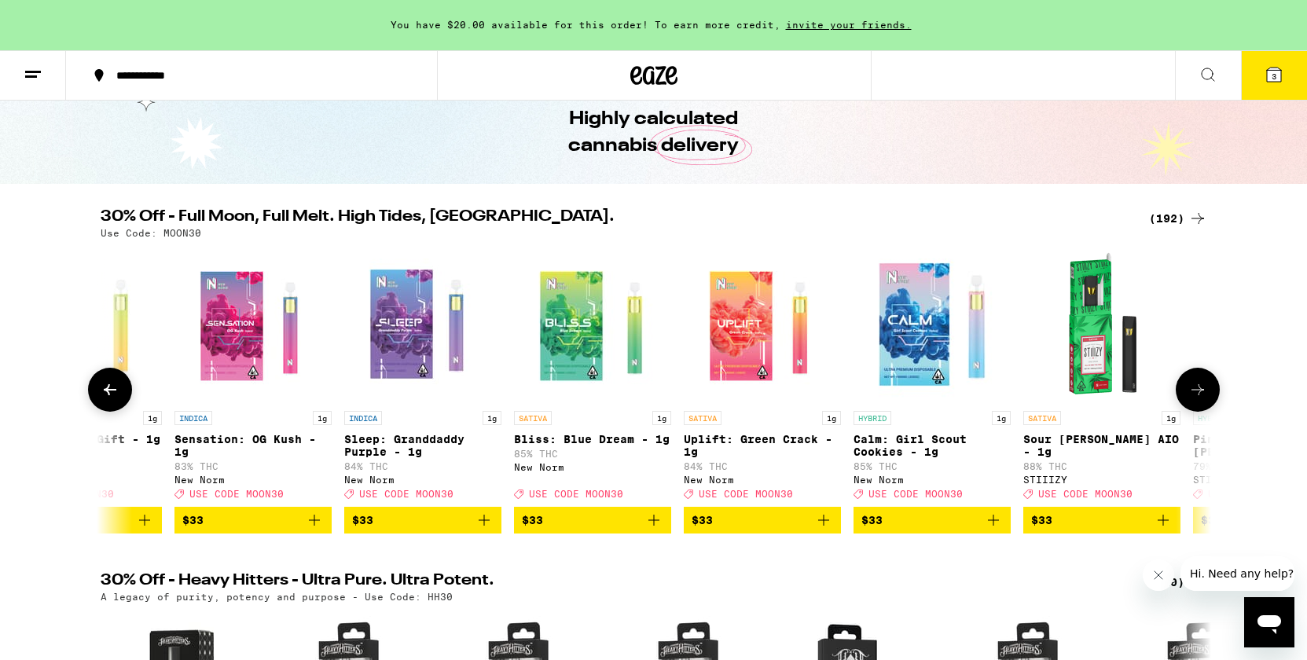
click at [657, 525] on icon "Add to bag" at bounding box center [653, 520] width 19 height 19
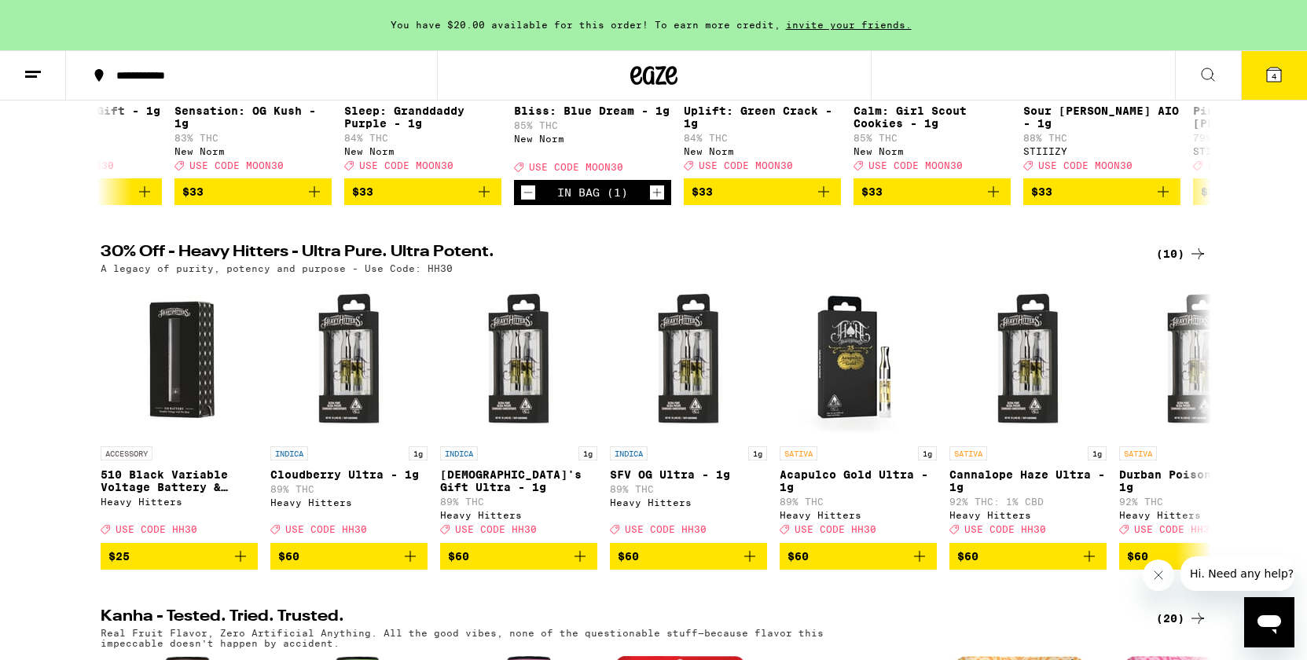
scroll to position [444, 0]
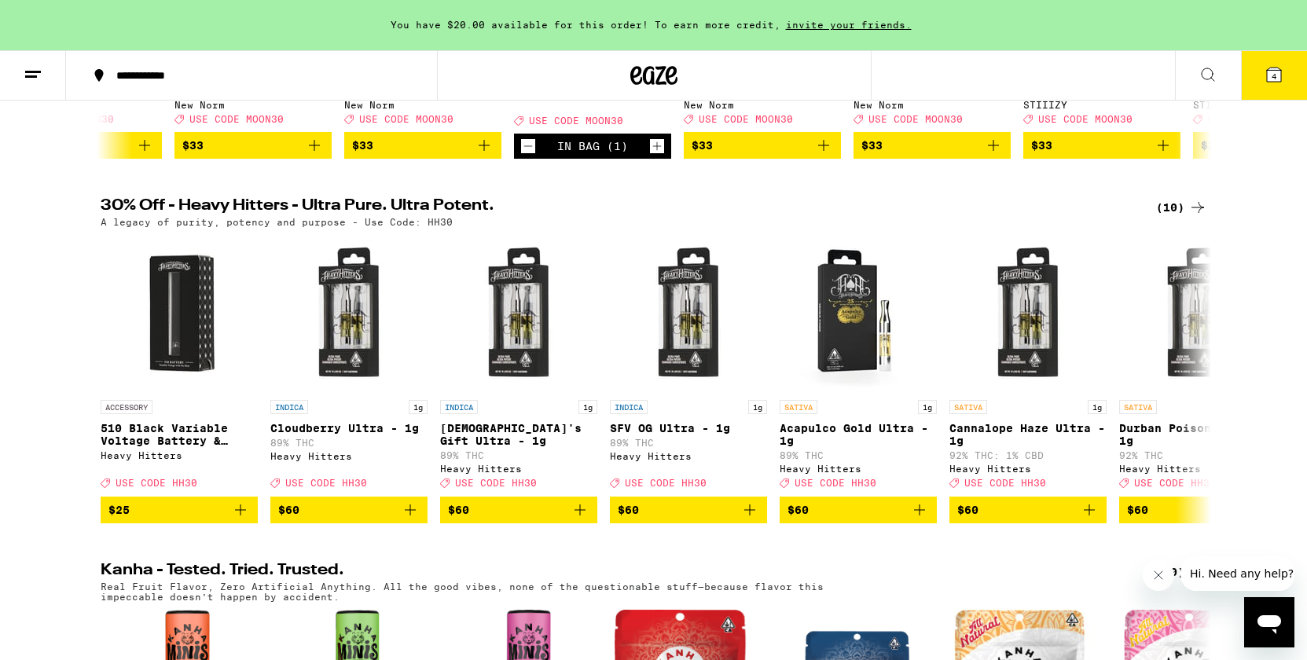
click at [1258, 86] on button "4" at bounding box center [1274, 75] width 66 height 49
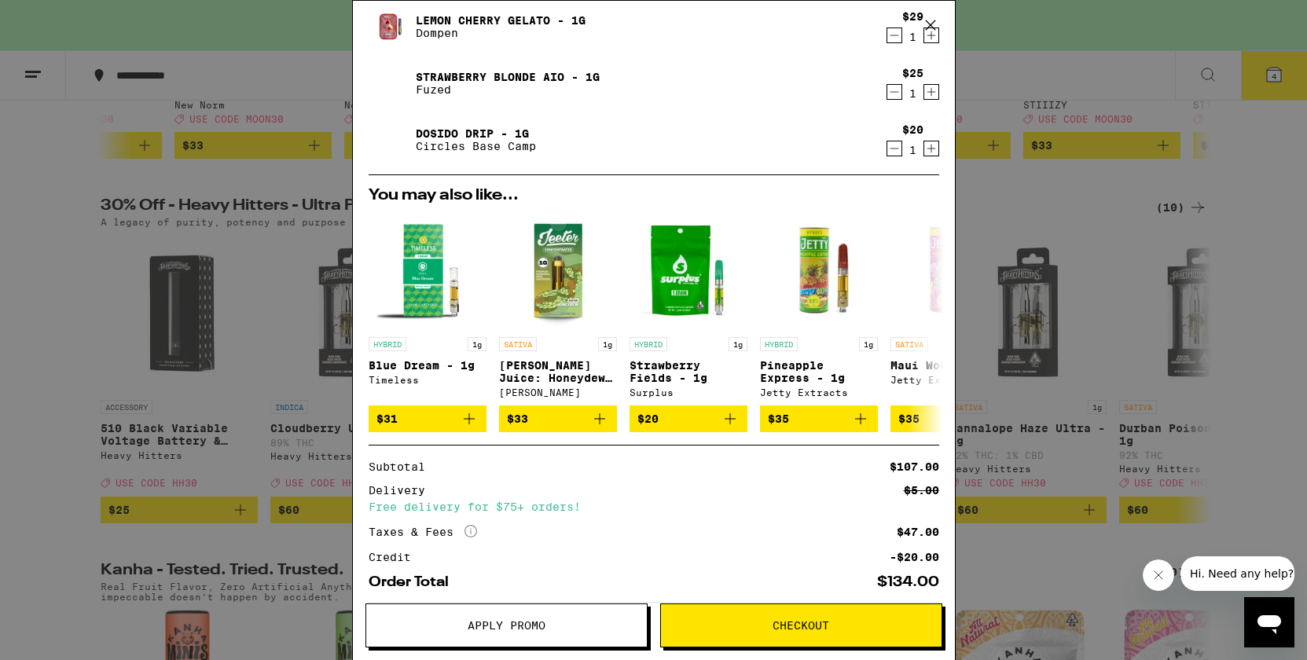
scroll to position [240, 0]
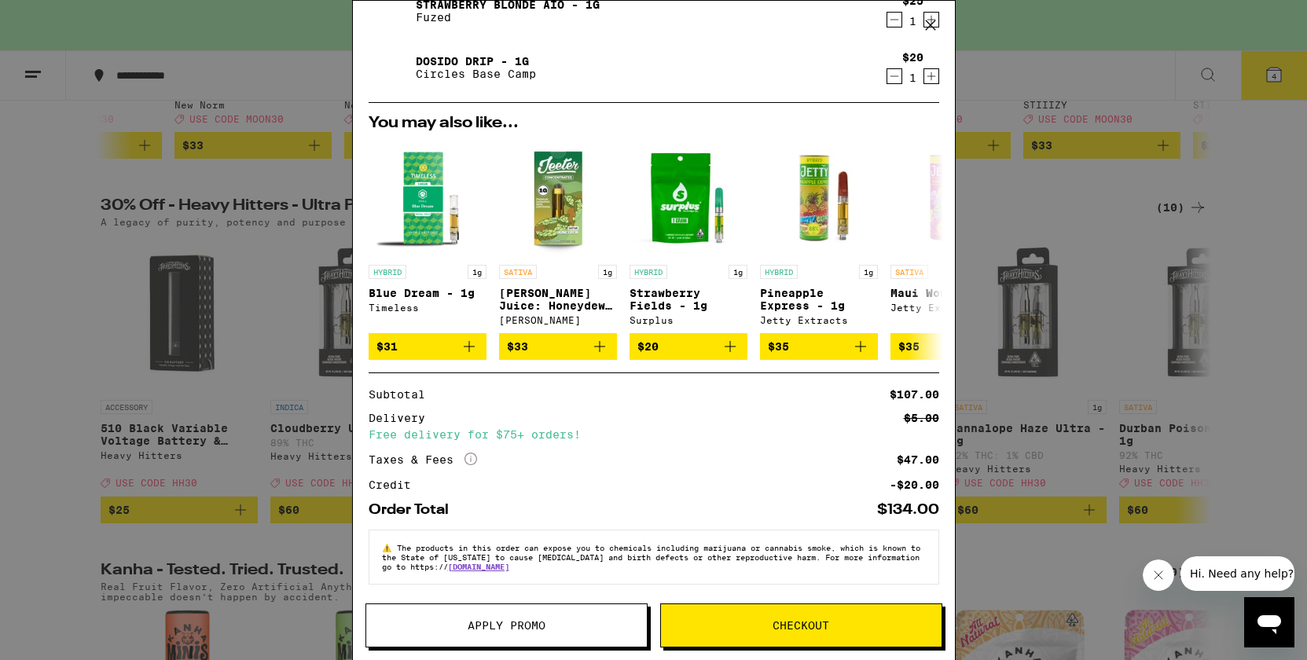
click at [535, 633] on button "Apply Promo" at bounding box center [506, 626] width 282 height 44
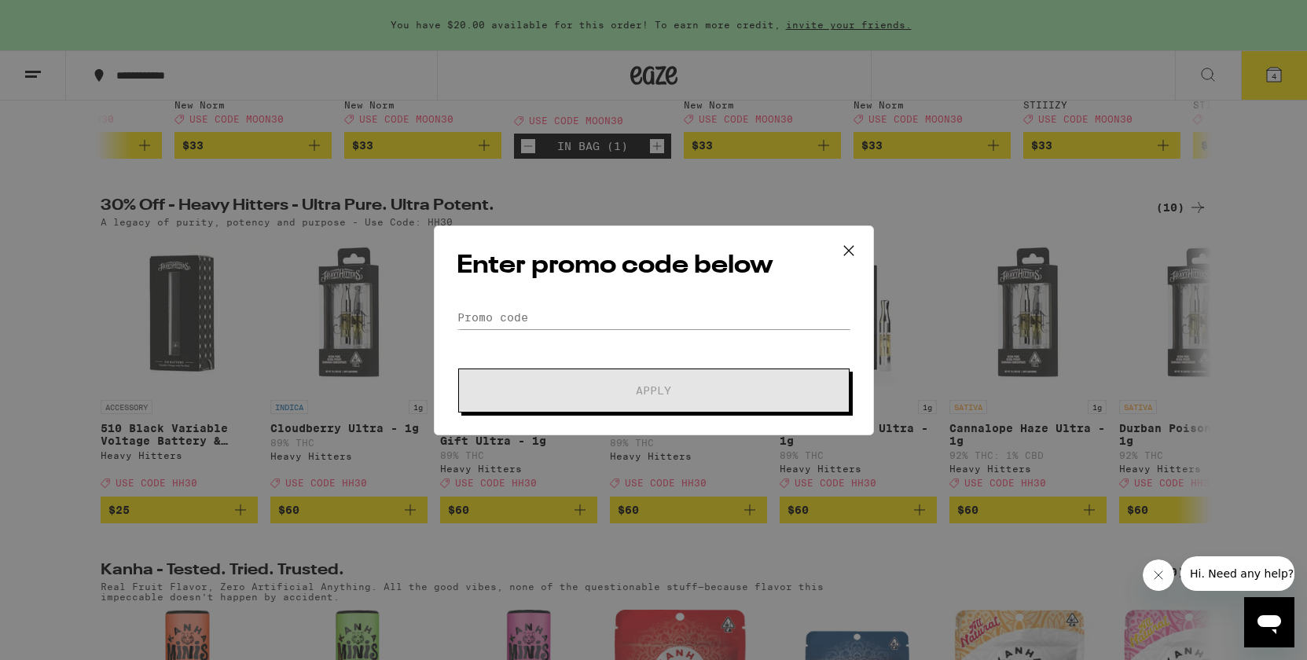
click at [648, 295] on div "Enter promo code below Promo Code Apply" at bounding box center [654, 331] width 440 height 210
click at [624, 318] on input "Promo Code" at bounding box center [654, 318] width 394 height 24
type input "<"
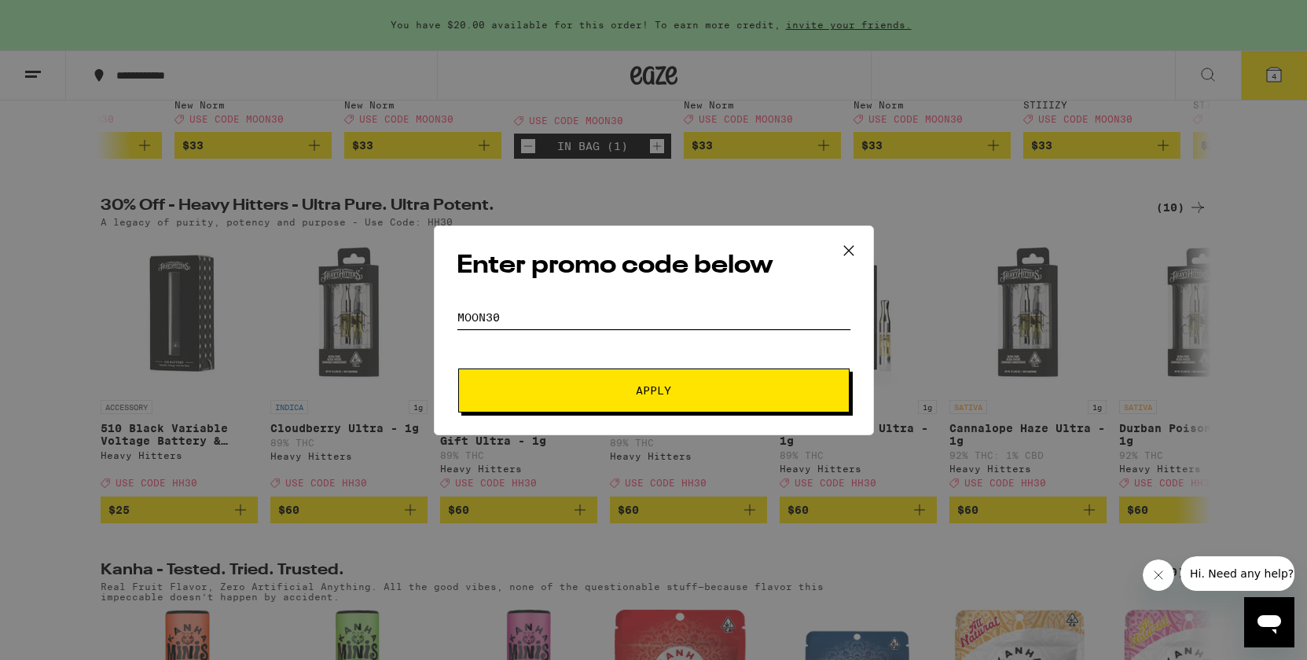
type input "Moon30"
click at [661, 400] on button "Apply" at bounding box center [653, 391] width 391 height 44
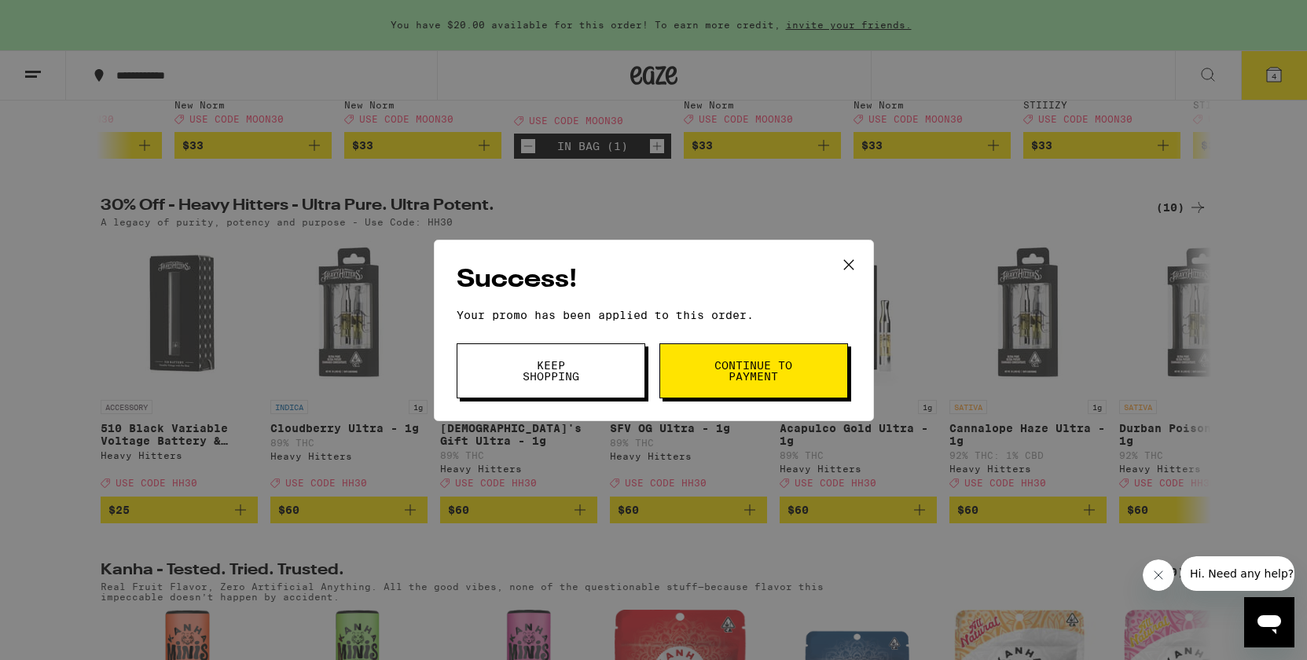
click at [695, 381] on button "Continue to payment" at bounding box center [753, 370] width 189 height 55
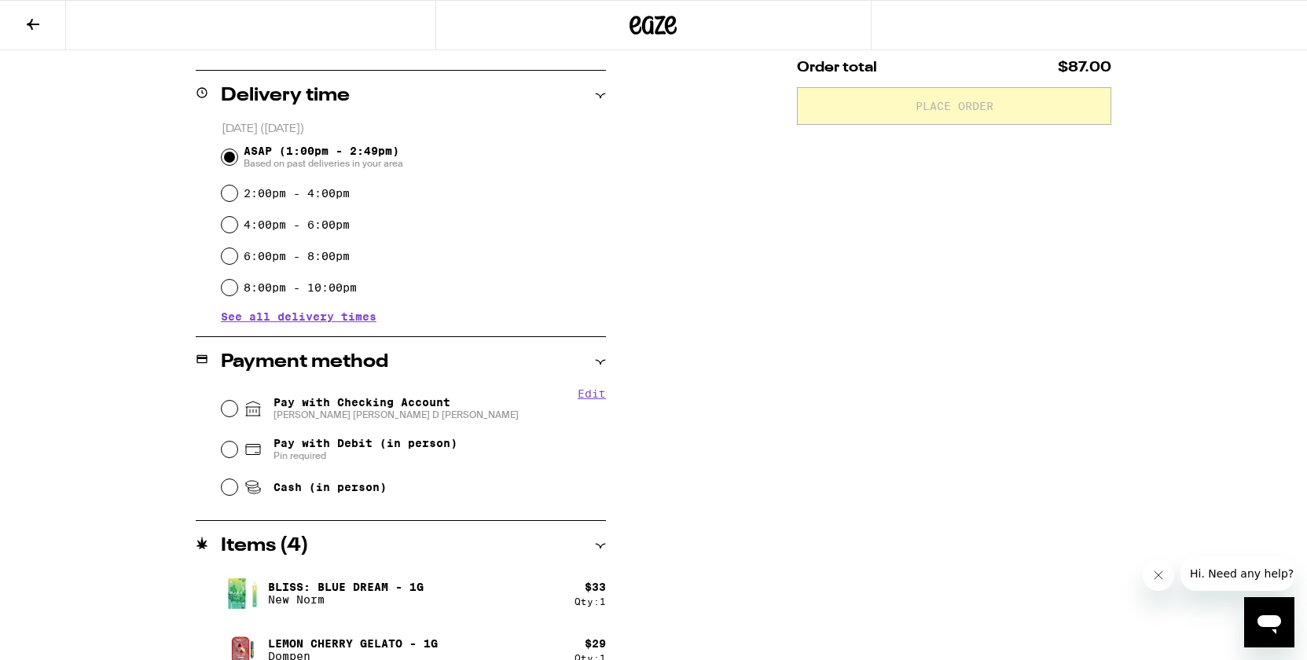
scroll to position [372, 0]
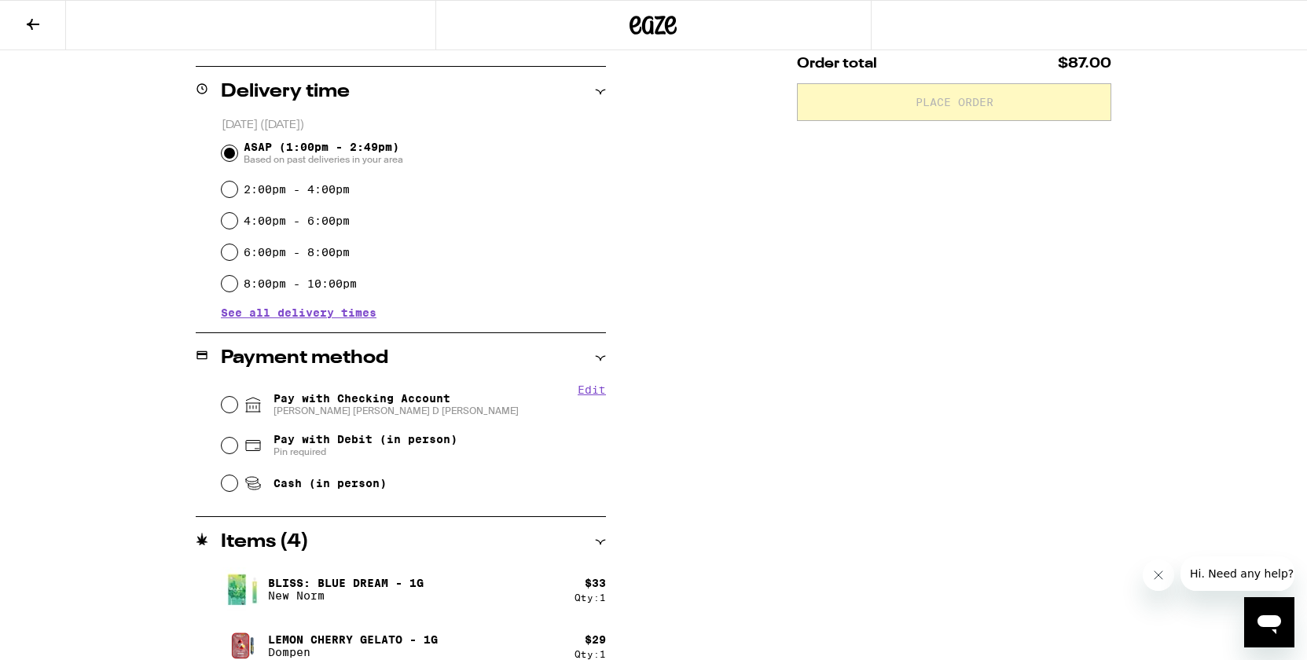
click at [336, 410] on span "ADAM CHARLES HALPER, JAMES D HAL" at bounding box center [395, 411] width 245 height 13
click at [237, 410] on input "Pay with Checking Account ADAM CHARLES HALPER, JAMES D HAL" at bounding box center [230, 405] width 16 height 16
radio input "true"
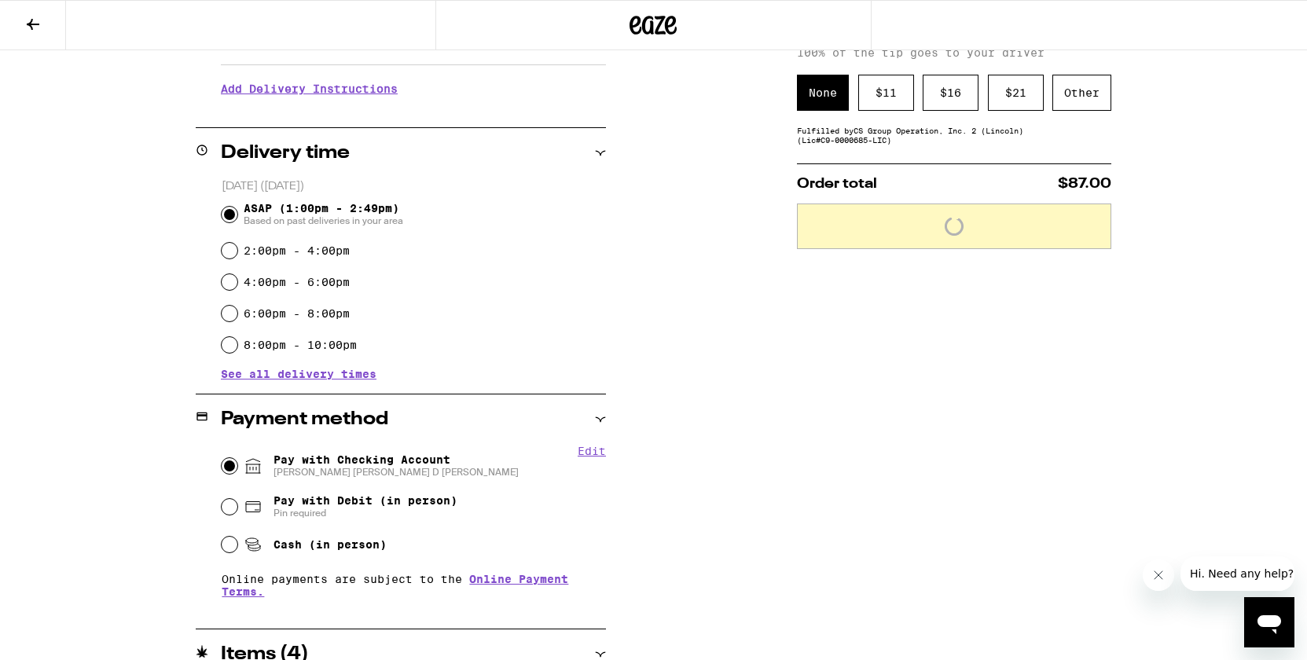
scroll to position [204, 0]
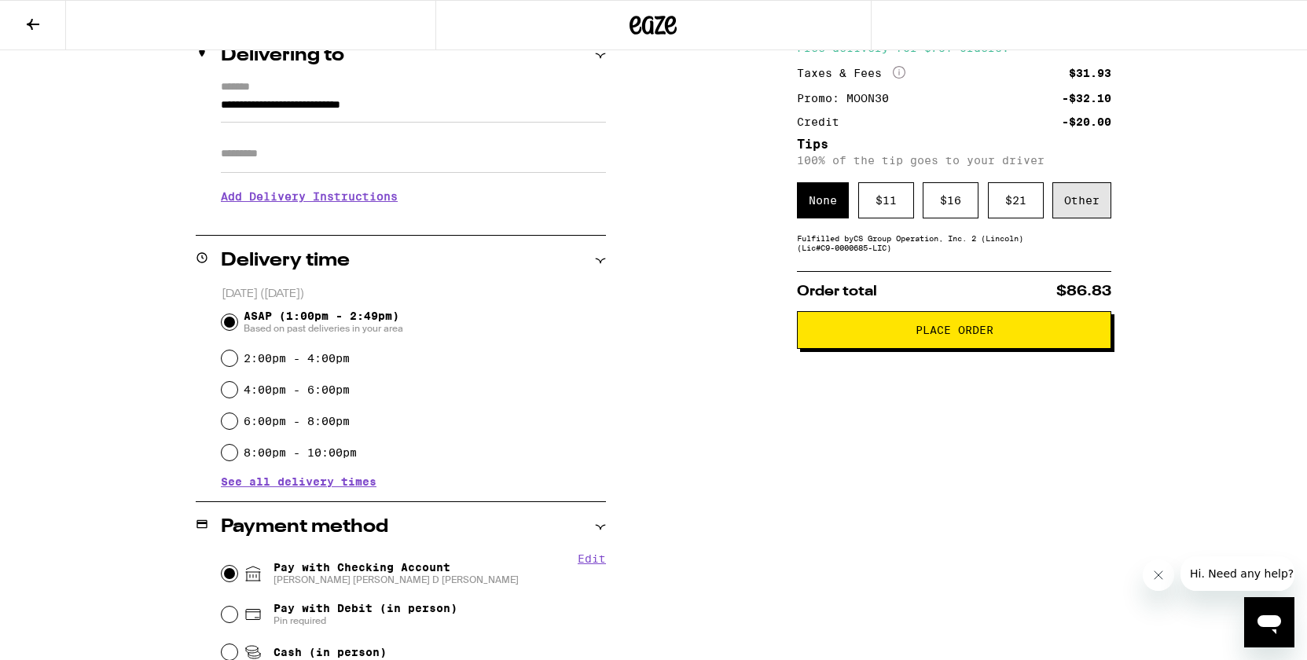
click at [1091, 191] on div "Other" at bounding box center [1081, 200] width 59 height 36
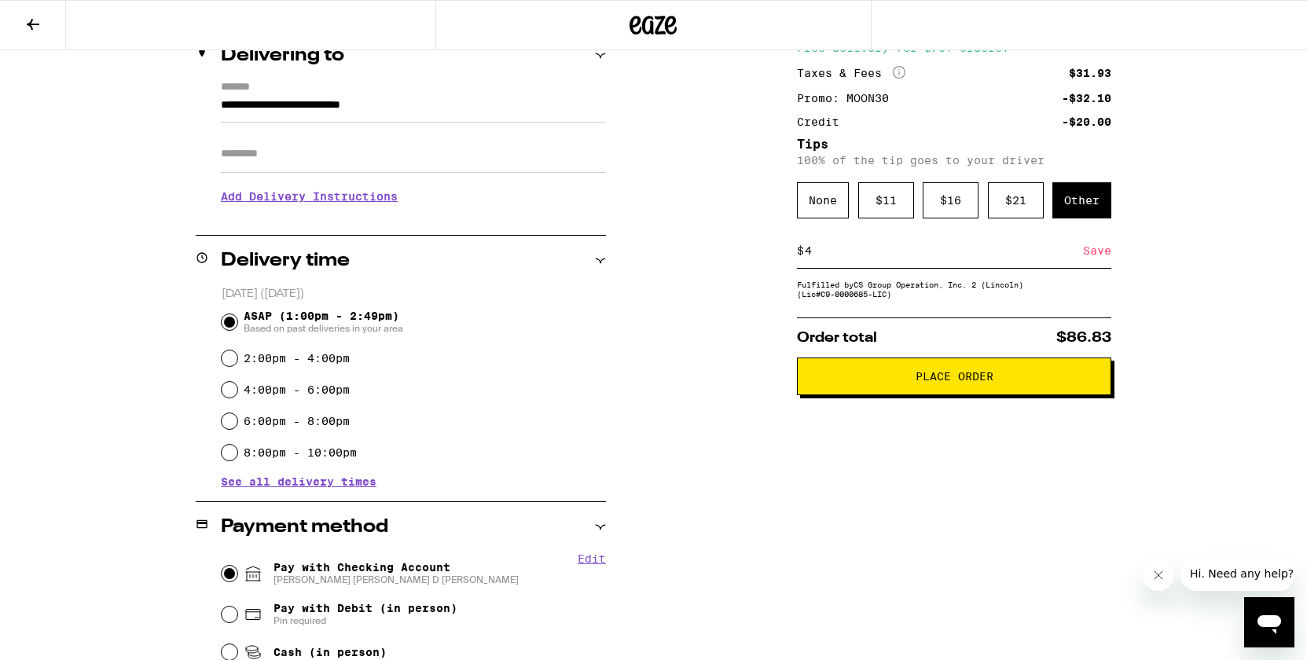
type input "4"
click at [902, 433] on div "Subtotal $107.00 Delivery $5.00 Free delivery for $75+ orders! Taxes & Fees Mor…" at bounding box center [954, 501] width 314 height 1028
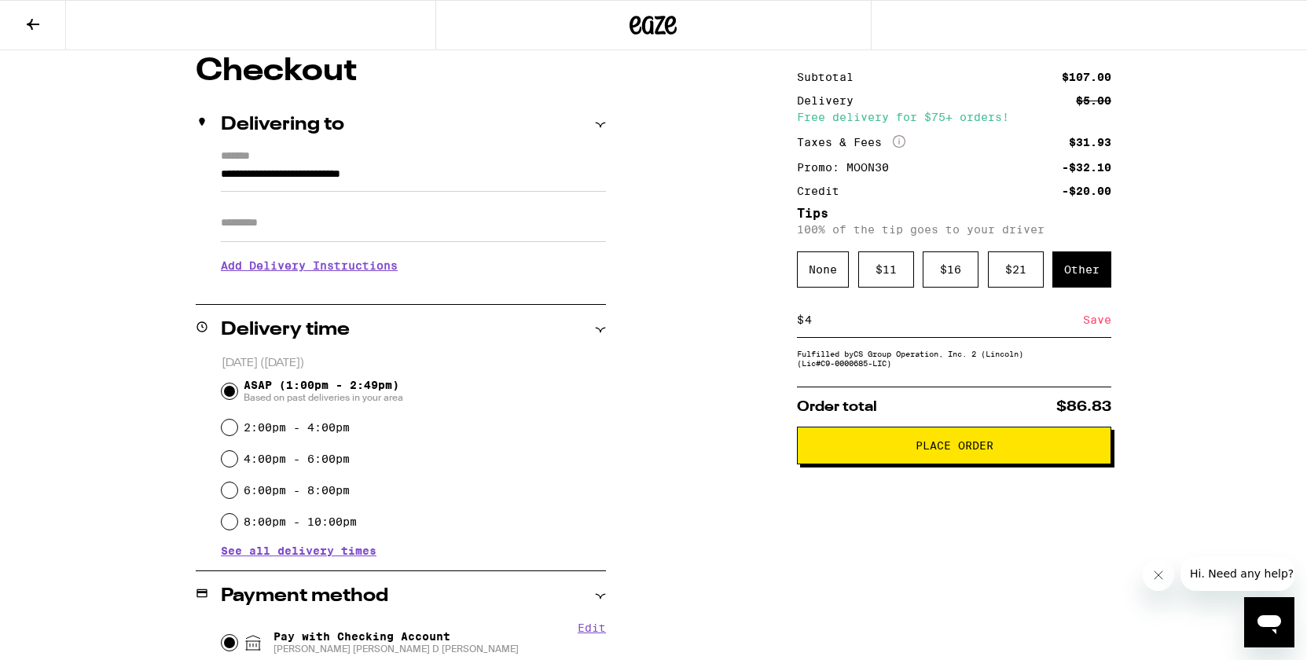
scroll to position [178, 0]
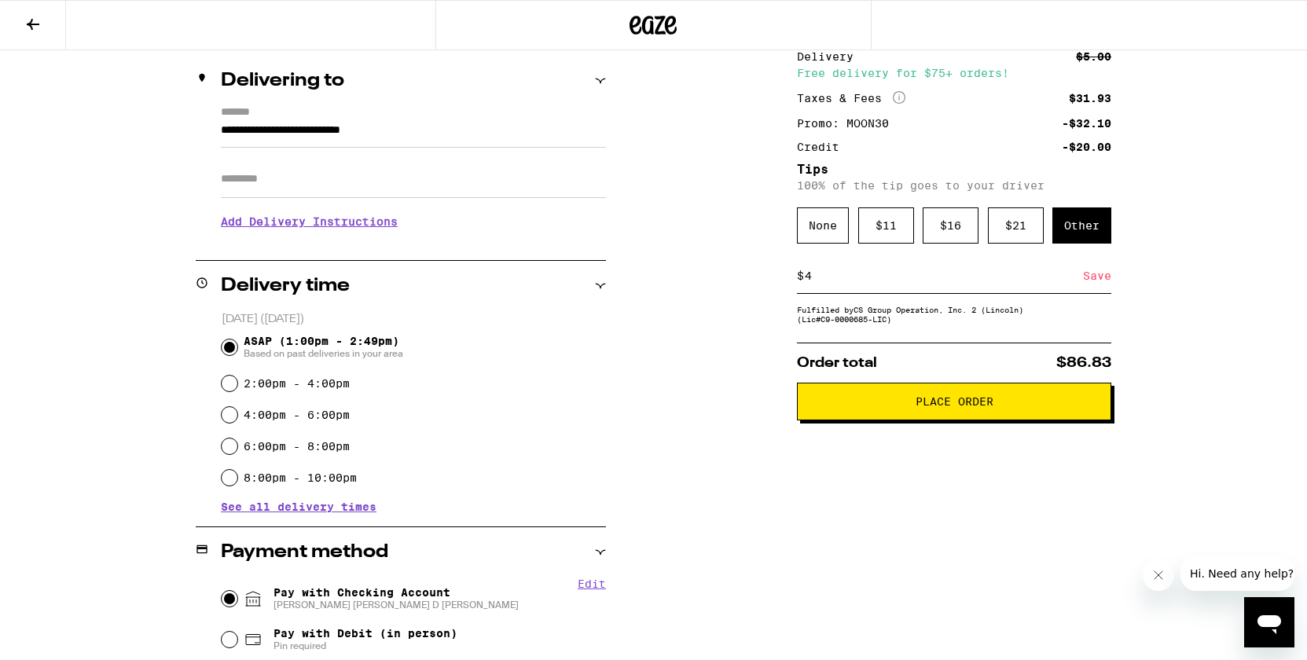
click at [929, 407] on span "Place Order" at bounding box center [955, 401] width 78 height 11
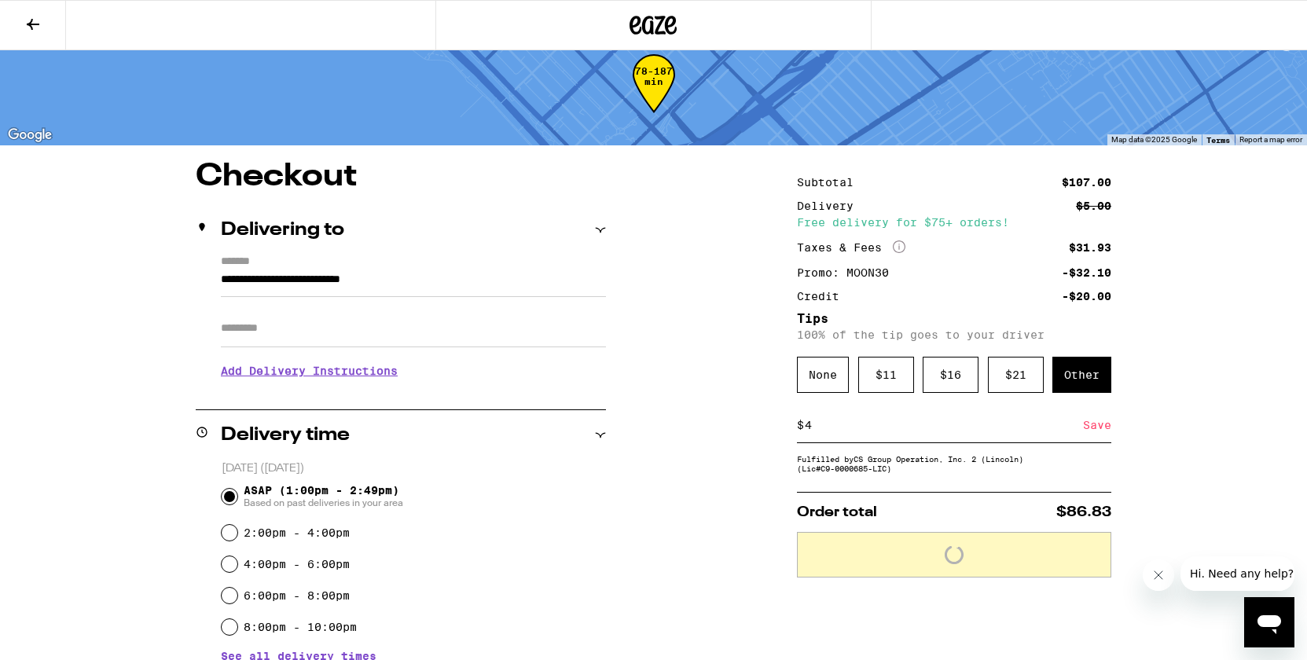
scroll to position [0, 0]
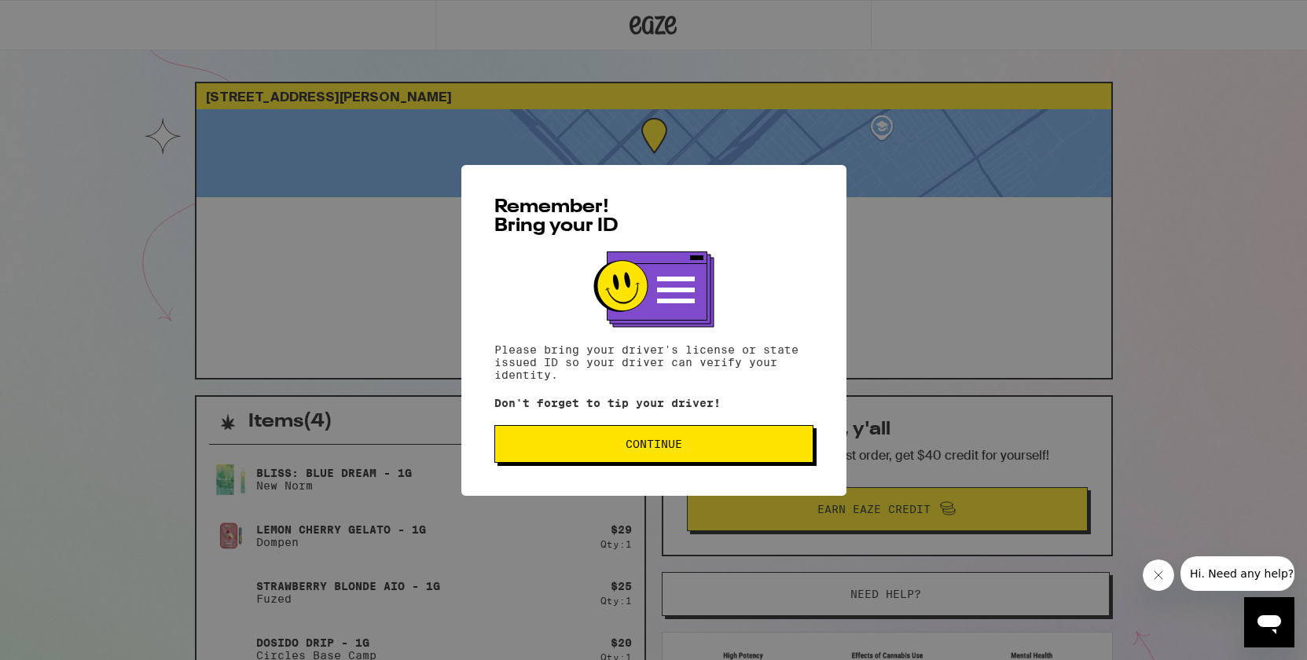
click at [1062, 146] on div "Remember! Bring your ID Please bring your driver's license or state issued ID s…" at bounding box center [653, 330] width 1307 height 660
click at [972, 154] on div "Remember! Bring your ID Please bring your driver's license or state issued ID s…" at bounding box center [653, 330] width 1307 height 660
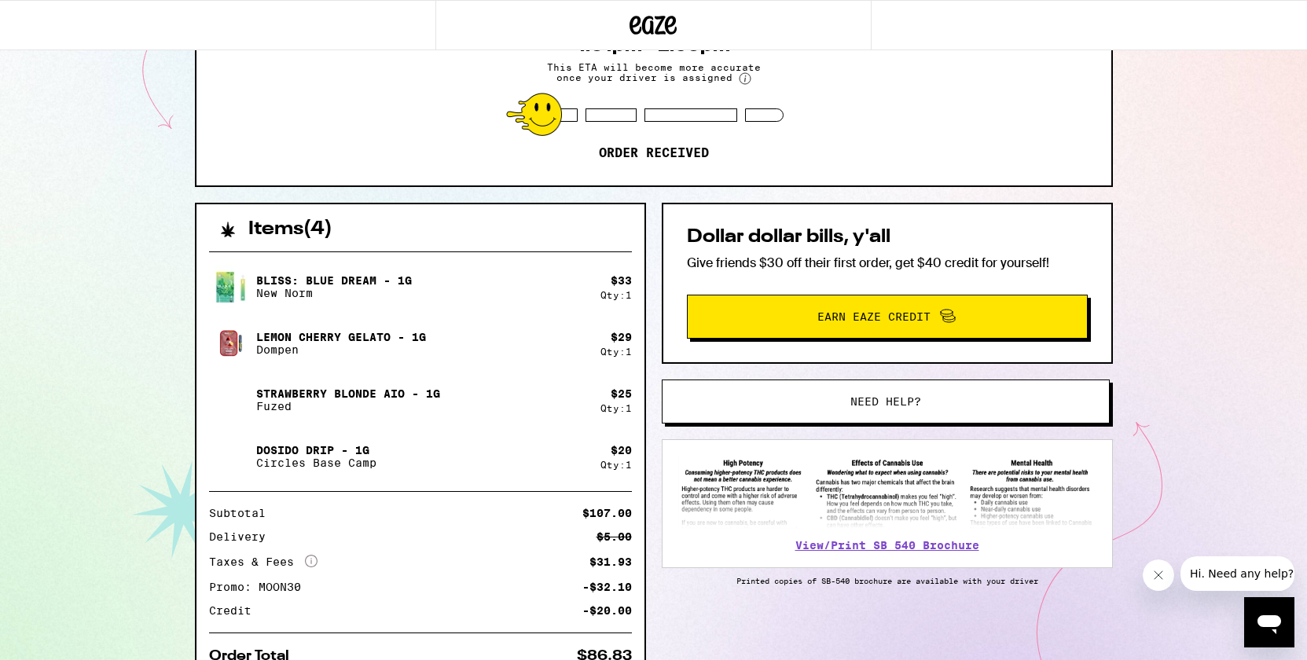
scroll to position [90, 0]
